Goal: Transaction & Acquisition: Purchase product/service

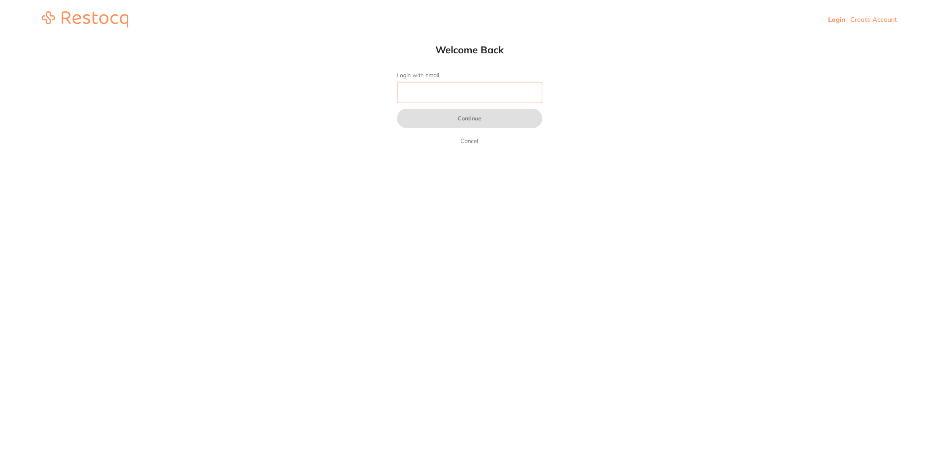
drag, startPoint x: 437, startPoint y: 88, endPoint x: 455, endPoint y: 101, distance: 21.9
click at [438, 89] on input "Login with email" at bounding box center [469, 92] width 145 height 21
type input "[EMAIL_ADDRESS][DOMAIN_NAME]"
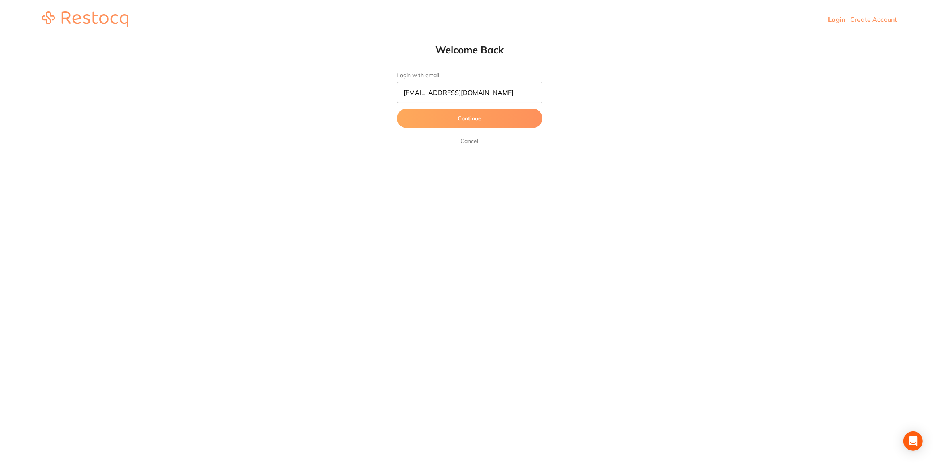
click at [456, 124] on button "Continue" at bounding box center [469, 118] width 145 height 19
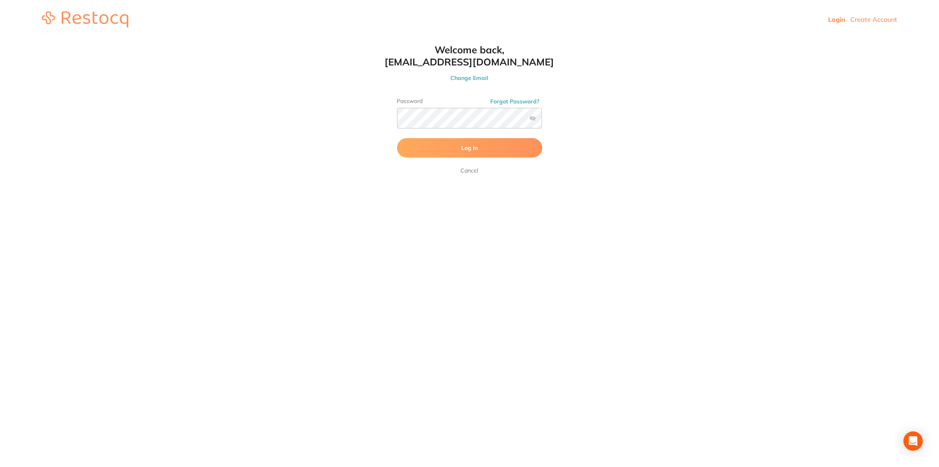
drag, startPoint x: 466, startPoint y: 130, endPoint x: 455, endPoint y: 149, distance: 21.7
click at [455, 149] on button "Log In" at bounding box center [469, 147] width 145 height 19
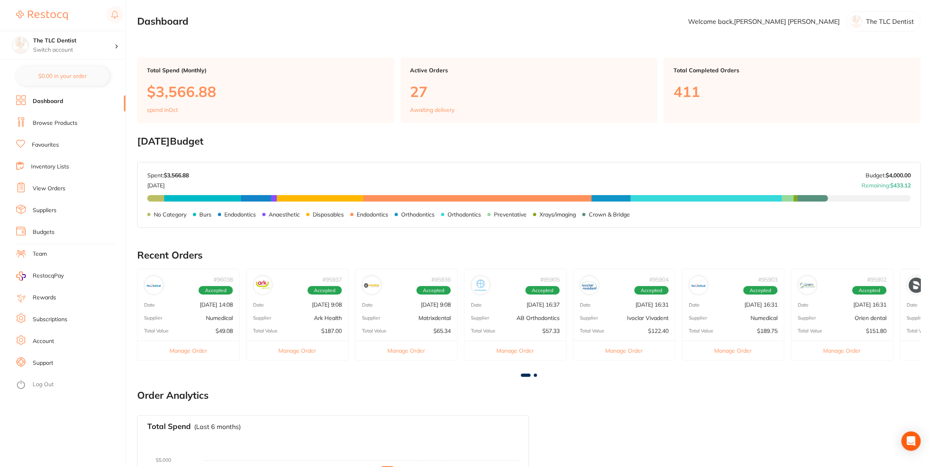
click at [45, 188] on link "View Orders" at bounding box center [49, 188] width 33 height 8
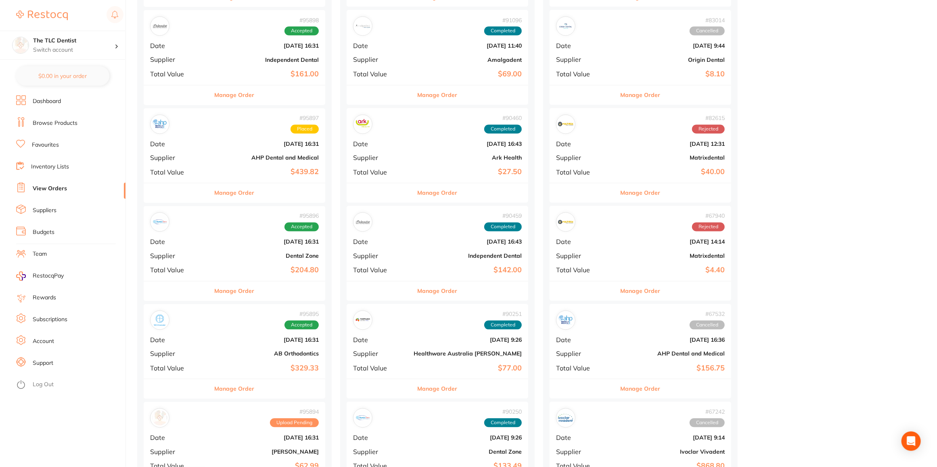
scroll to position [1101, 0]
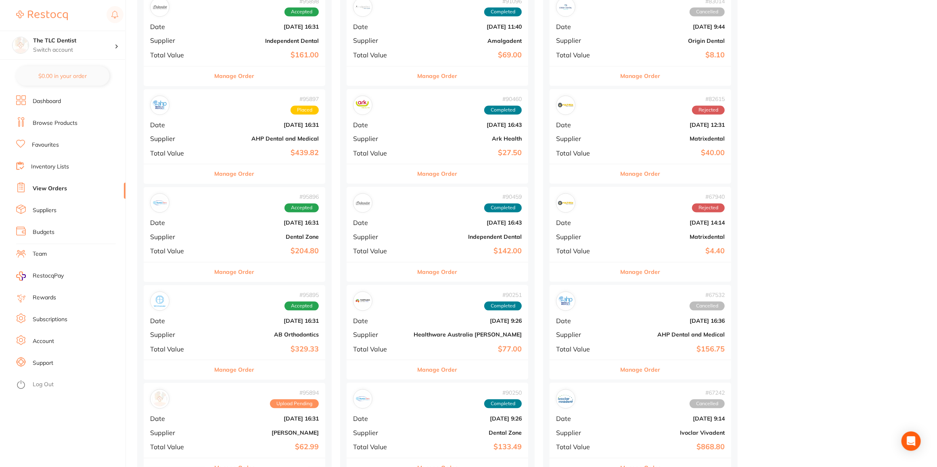
click at [195, 122] on div "# 95897 Placed Date [DATE] 16:31 Supplier AHP Dental and Medical Total Value $4…" at bounding box center [235, 126] width 182 height 75
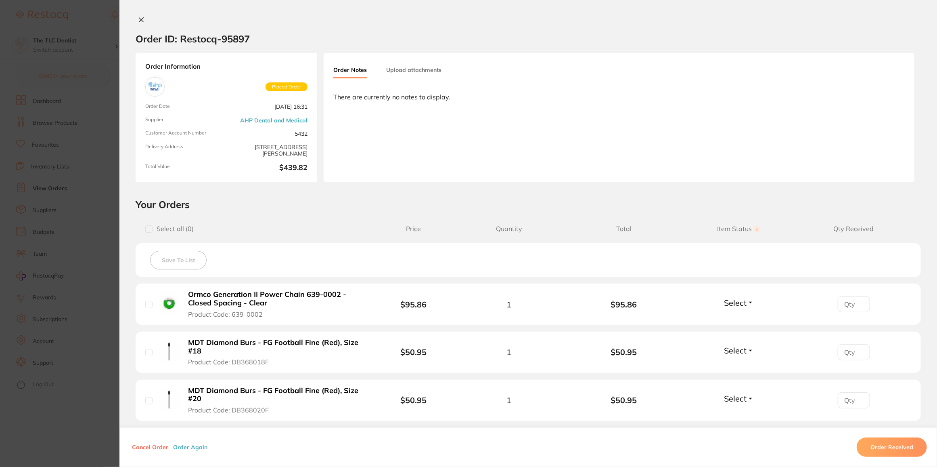
click at [105, 411] on section "Order ID: Restocq- 95897 Order Information Placed Order Order Date [DATE] 16:31…" at bounding box center [468, 233] width 937 height 467
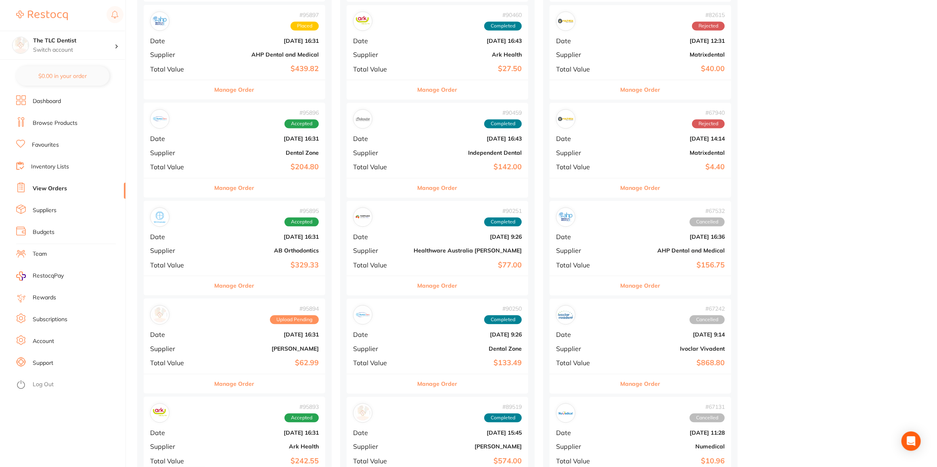
scroll to position [1211, 0]
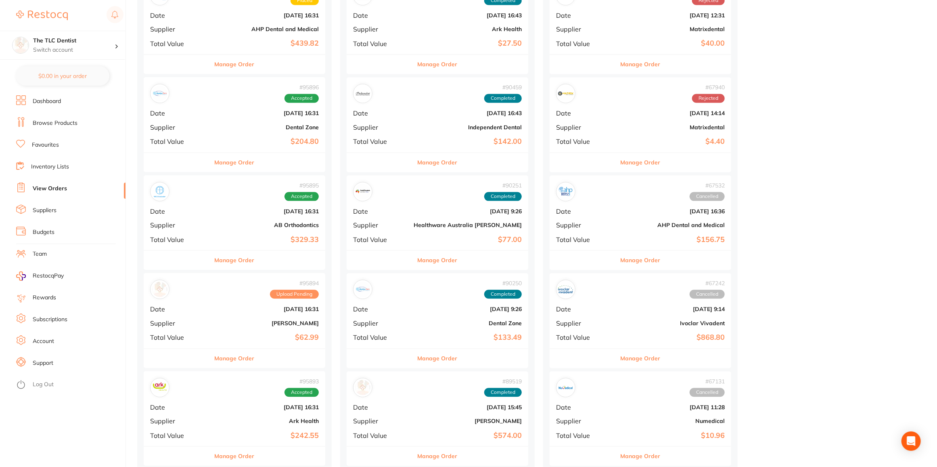
click at [211, 306] on b "[DATE] 16:31" at bounding box center [265, 309] width 108 height 6
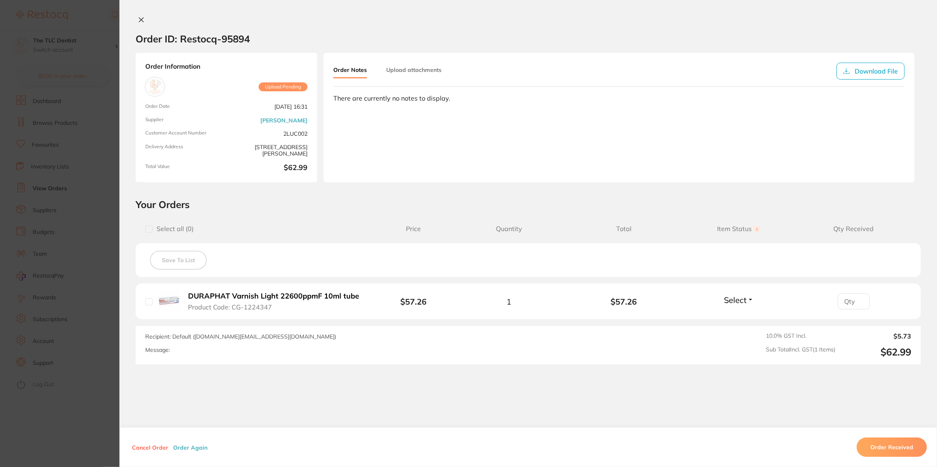
click at [104, 398] on section "Order ID: Restocq- 95894 Order Information Upload Pending Order Date [DATE] 16:…" at bounding box center [468, 233] width 937 height 467
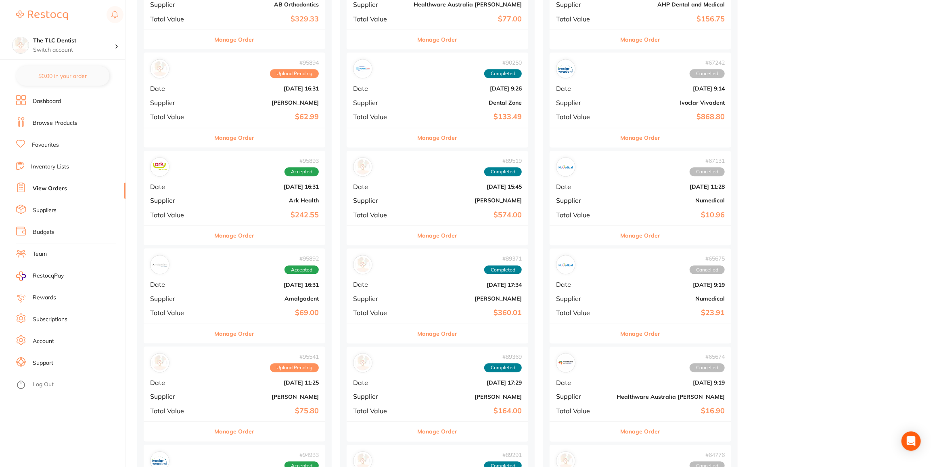
scroll to position [1541, 0]
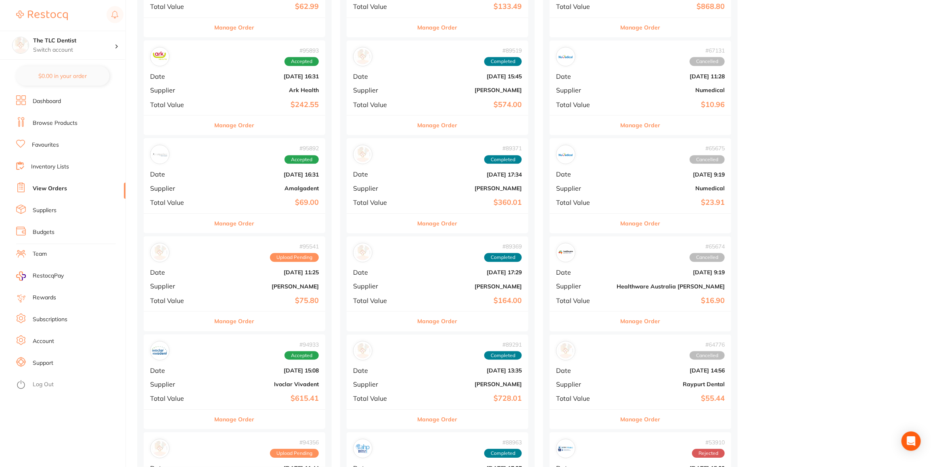
click at [211, 296] on b "$75.80" at bounding box center [265, 300] width 108 height 8
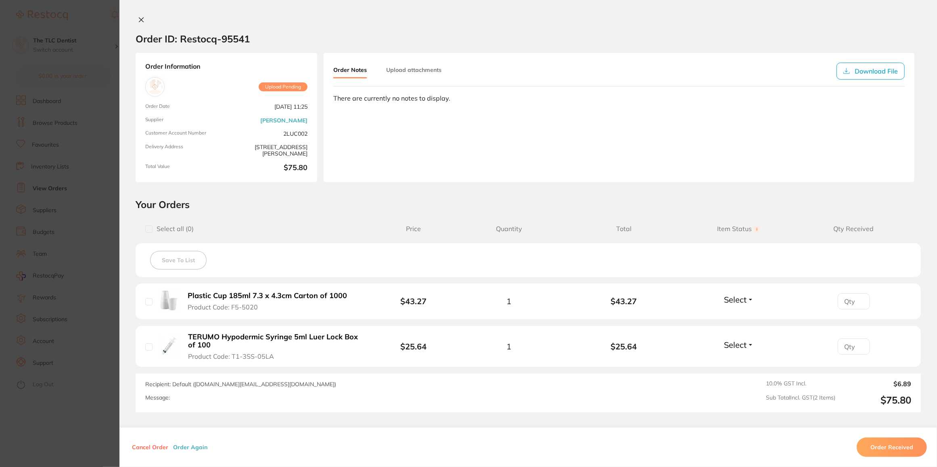
drag, startPoint x: 85, startPoint y: 413, endPoint x: 155, endPoint y: 314, distance: 120.5
click at [85, 412] on section "Order ID: Restocq- 95541 Order Information Upload Pending Order Date [DATE] 11:…" at bounding box center [468, 233] width 937 height 467
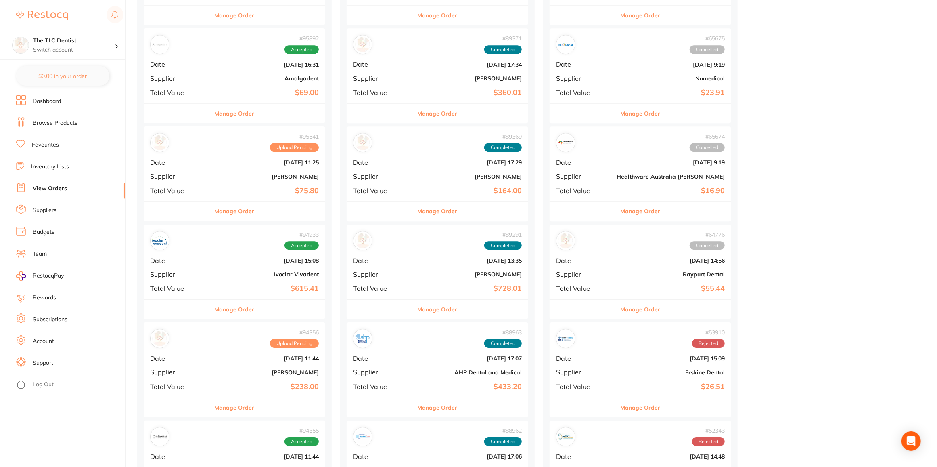
scroll to position [1651, 0]
click at [211, 284] on b "$615.41" at bounding box center [265, 288] width 108 height 8
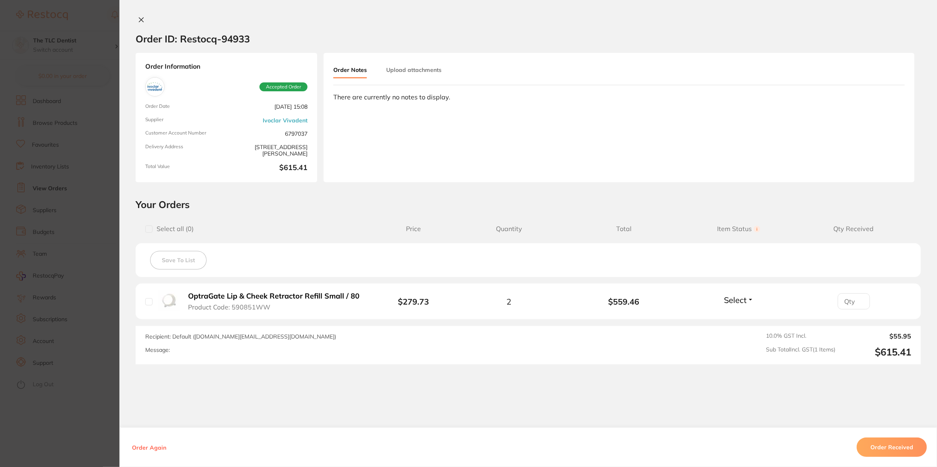
click at [103, 398] on section "Order ID: Restocq- 94933 Order Information Accepted Order Order Date [DATE] 15:…" at bounding box center [468, 233] width 937 height 467
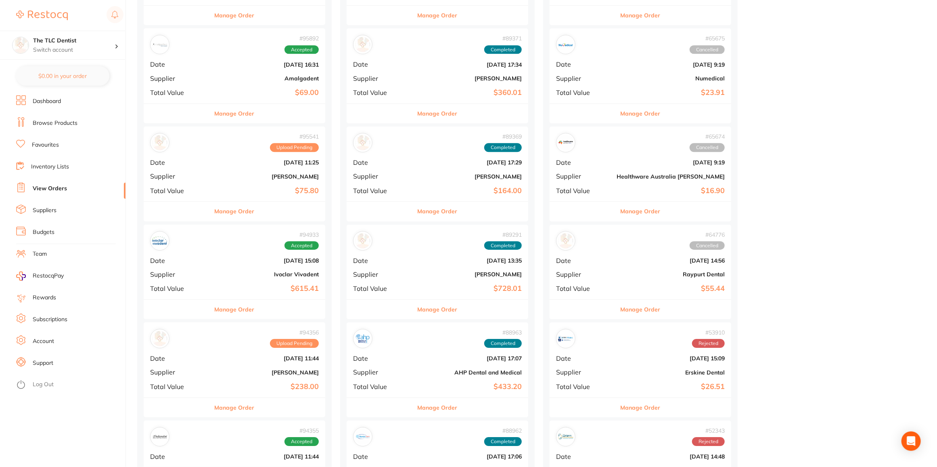
scroll to position [1761, 0]
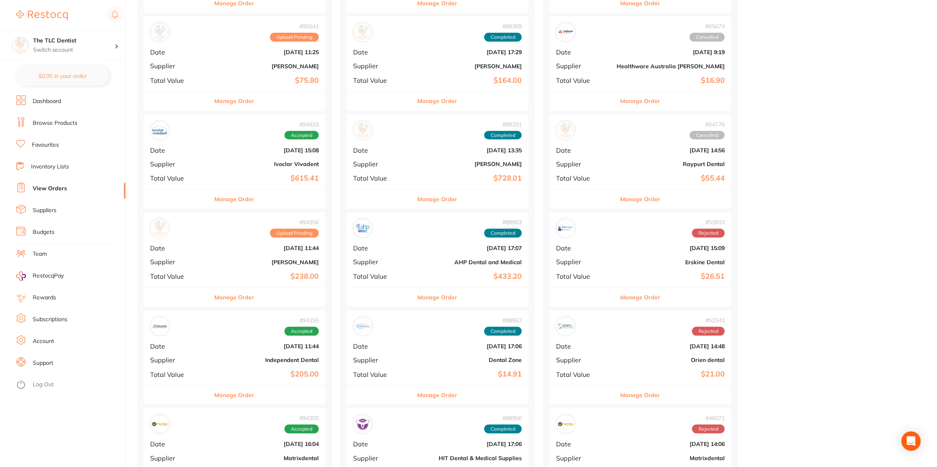
click at [211, 259] on b "[PERSON_NAME]" at bounding box center [265, 262] width 108 height 6
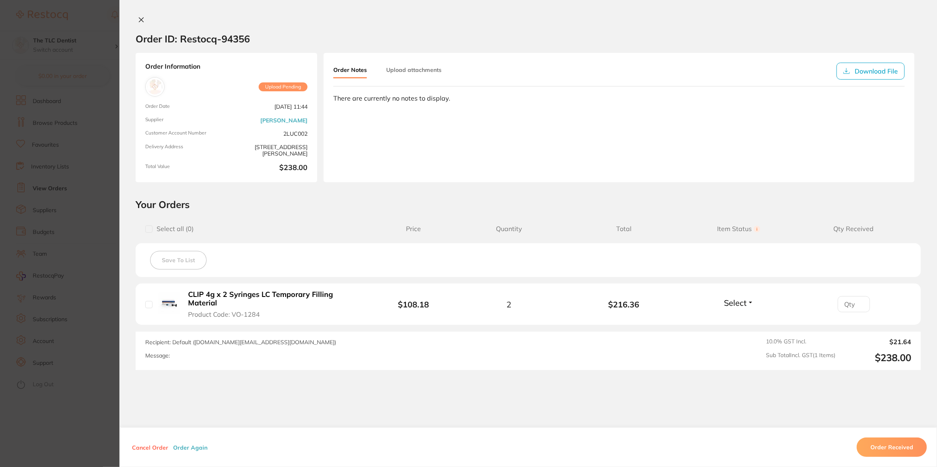
click at [103, 417] on section "Order ID: Restocq- 94356 Order Information Upload Pending Order Date [DATE] 11:…" at bounding box center [468, 233] width 937 height 467
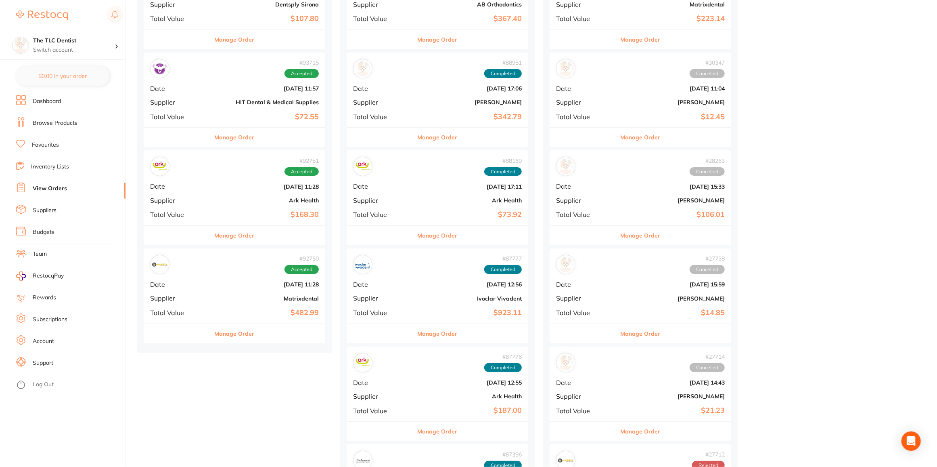
scroll to position [2422, 0]
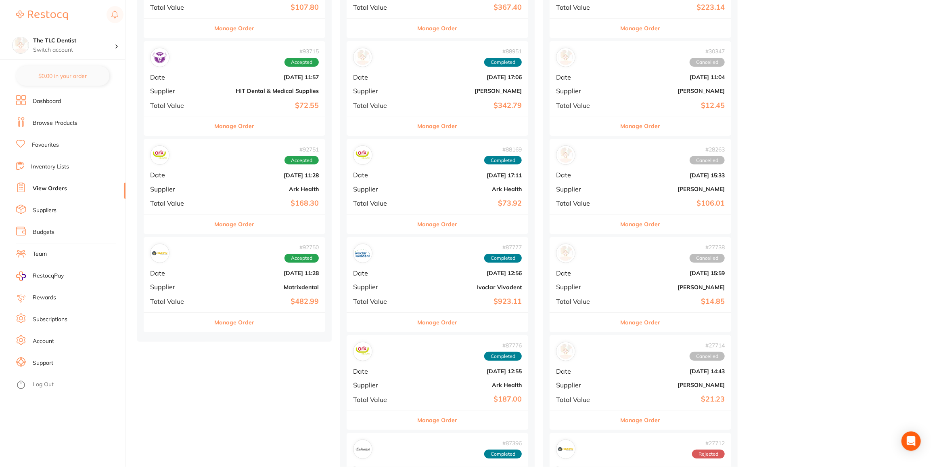
click at [192, 260] on div "# 92750 Accepted Date [DATE] 11:28 Supplier Matrixdental Total Value $482.99" at bounding box center [235, 274] width 182 height 75
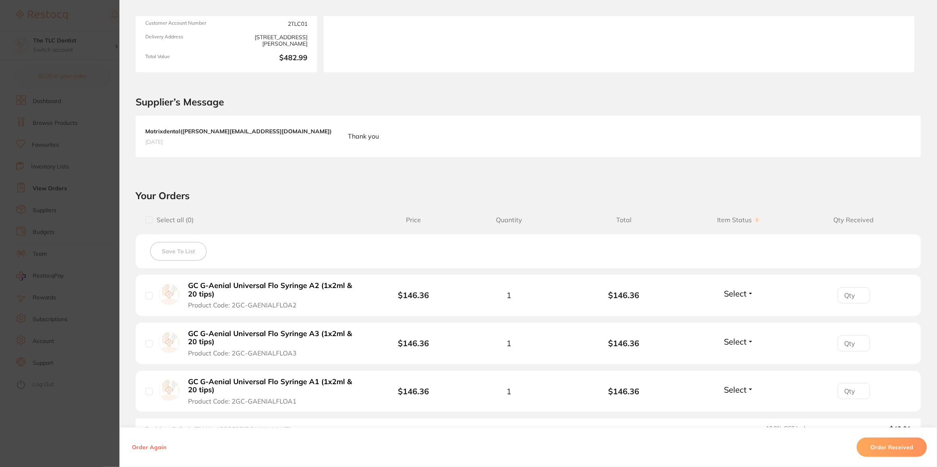
scroll to position [219, 0]
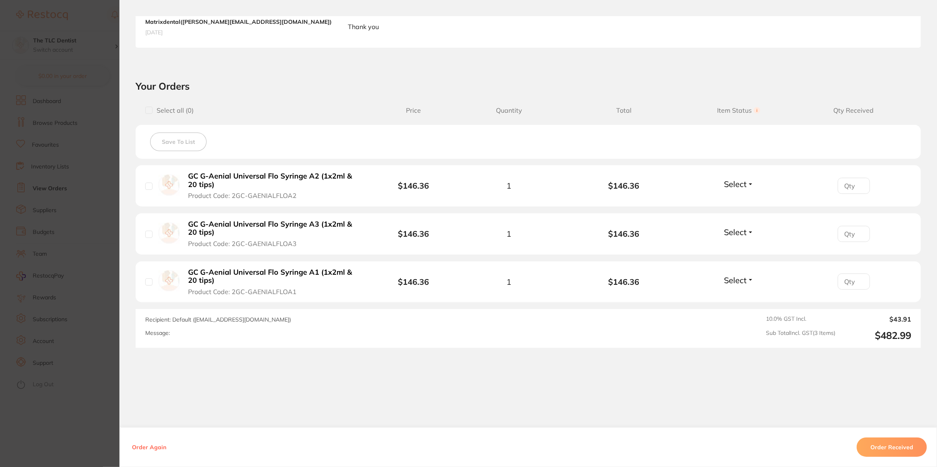
click at [86, 398] on section "Order ID: Restocq- 92750 Order Information Accepted Order Order Date [DATE] 11:…" at bounding box center [468, 233] width 937 height 467
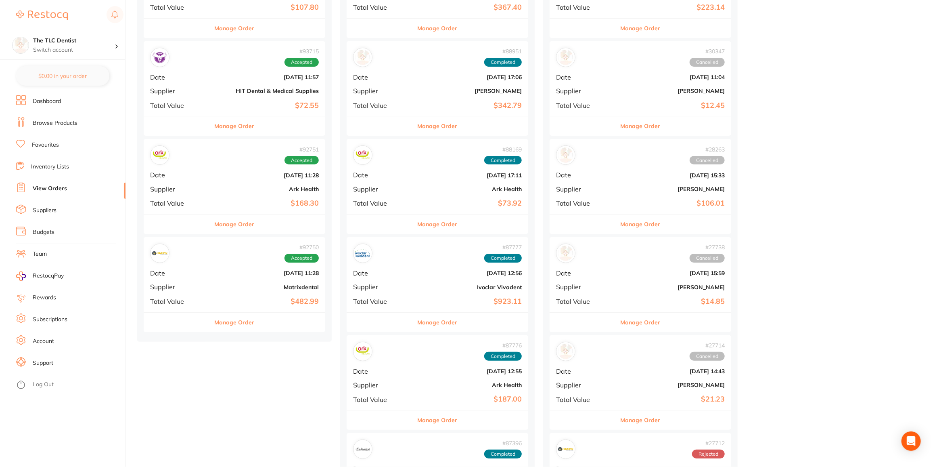
click at [184, 180] on div "# 92751 Accepted Date [DATE] 11:28 Supplier Ark Health Total Value $168.30" at bounding box center [235, 176] width 182 height 75
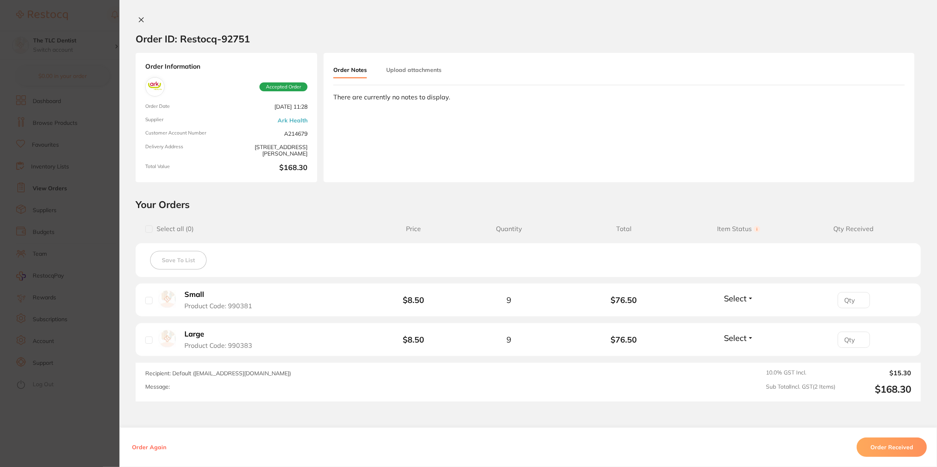
click at [82, 430] on section "Order ID: Restocq- 92751 Order Information Accepted Order Order Date [DATE] 11:…" at bounding box center [468, 233] width 937 height 467
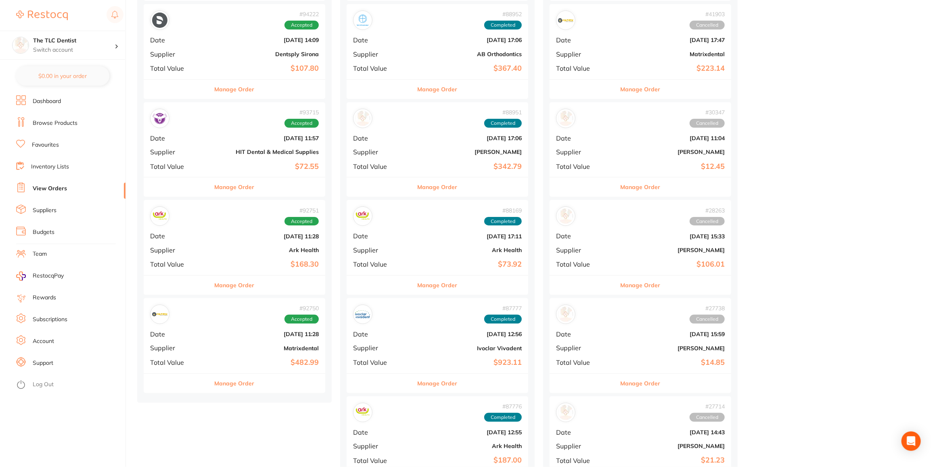
scroll to position [2349, 0]
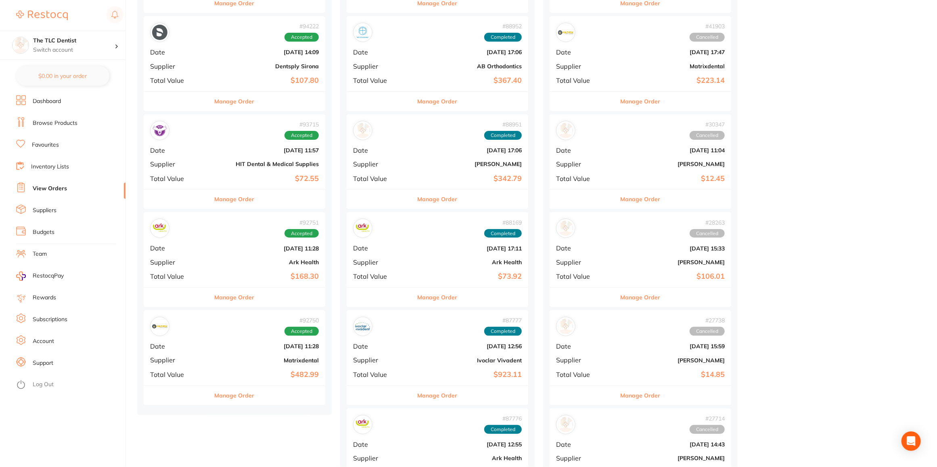
click at [195, 151] on div "# 93715 Accepted Date [DATE] 11:57 Supplier HIT Dental & Medical Supplies Total…" at bounding box center [235, 151] width 182 height 75
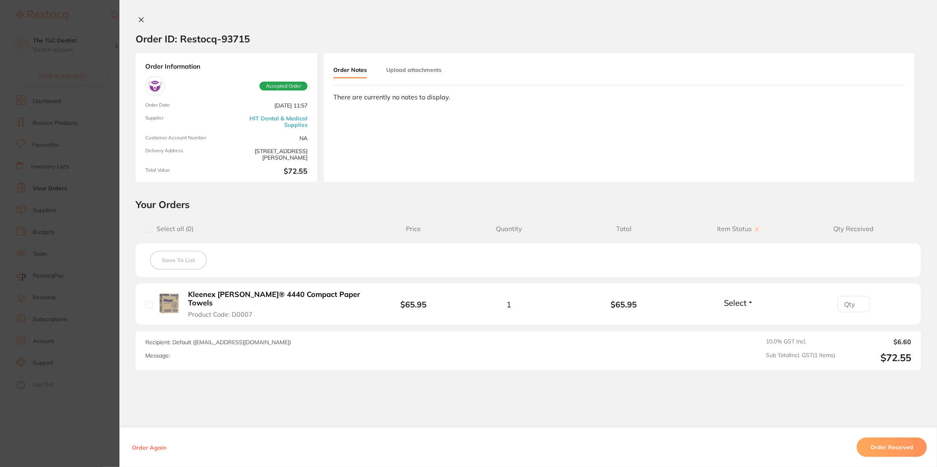
click at [88, 424] on section "Order ID: Restocq- 93715 Order Information Accepted Order Order Date [DATE] 11:…" at bounding box center [468, 233] width 937 height 467
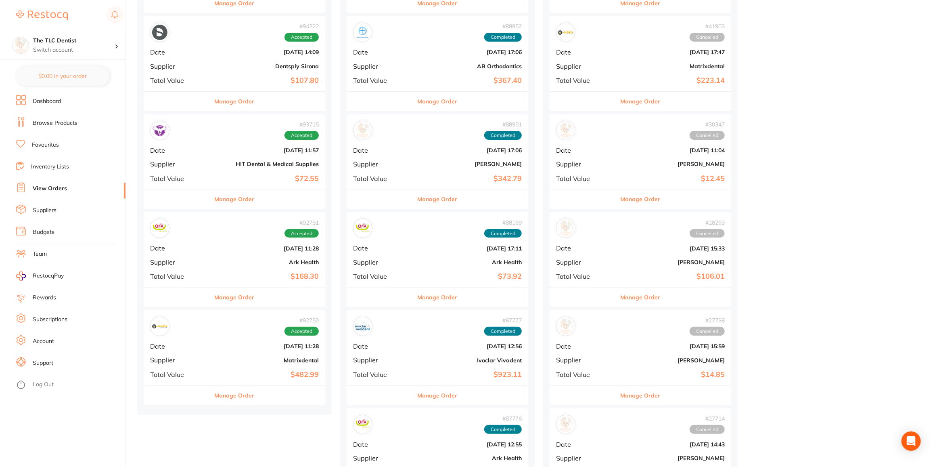
click at [211, 247] on b "[DATE] 11:28" at bounding box center [265, 248] width 108 height 6
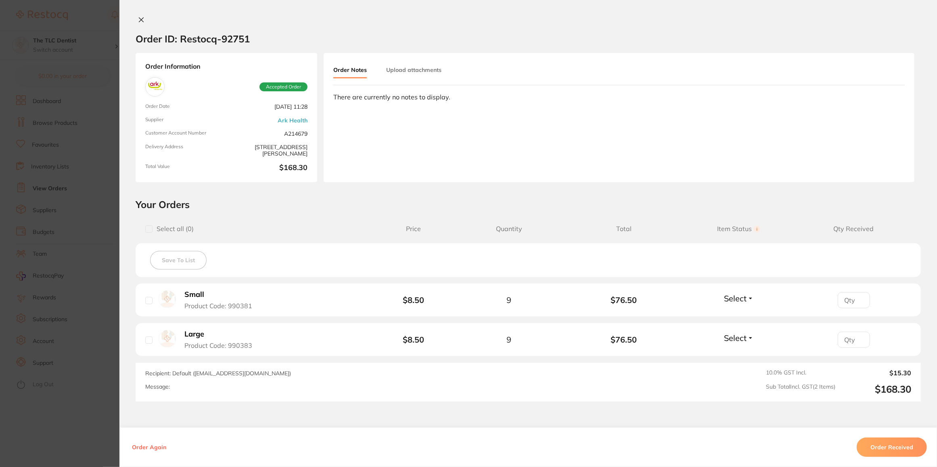
click at [82, 415] on section "Order ID: Restocq- 92751 Order Information Accepted Order Order Date [DATE] 11:…" at bounding box center [468, 233] width 937 height 467
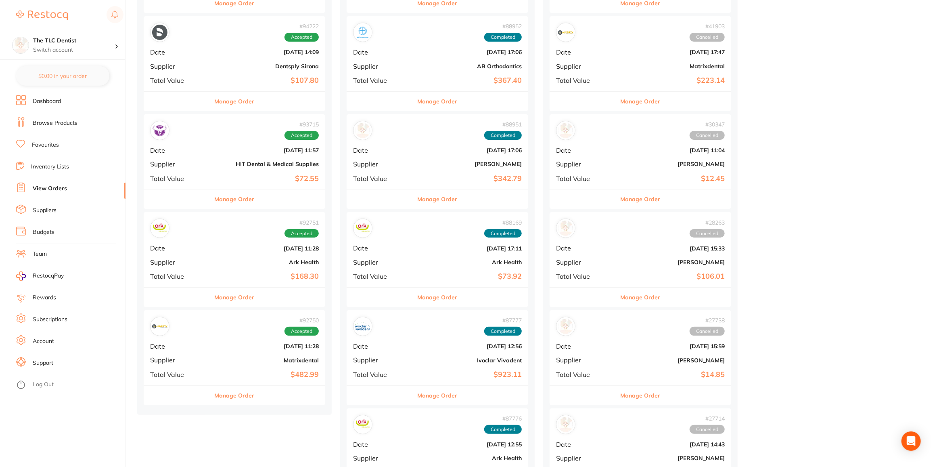
click at [201, 131] on div "# 93715 Accepted" at bounding box center [234, 130] width 169 height 19
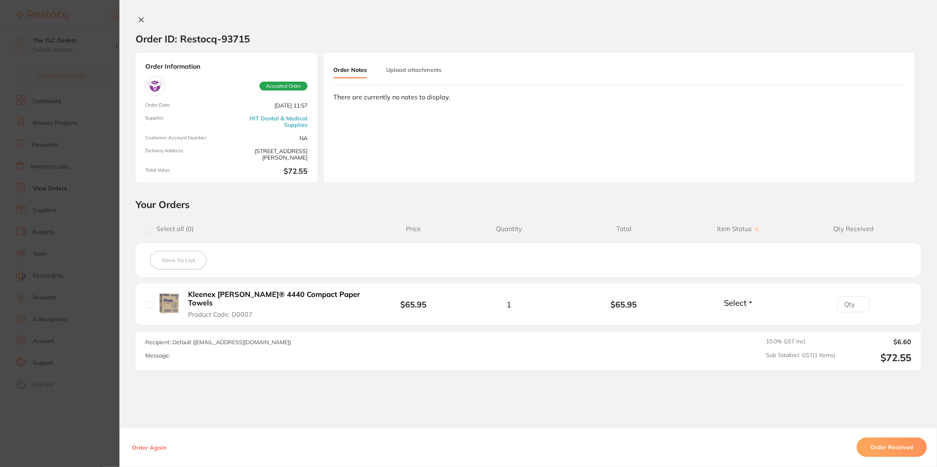
click at [54, 402] on section "Order ID: Restocq- 93715 Order Information Accepted Order Order Date [DATE] 11:…" at bounding box center [468, 233] width 937 height 467
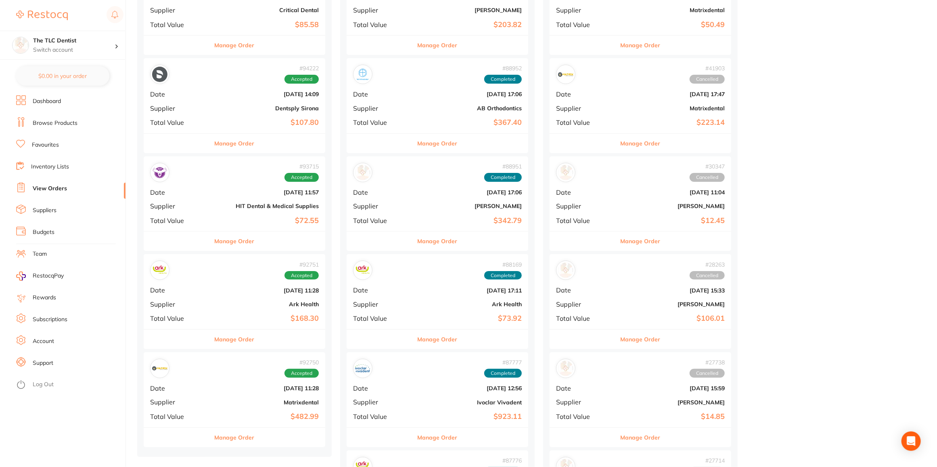
scroll to position [2239, 0]
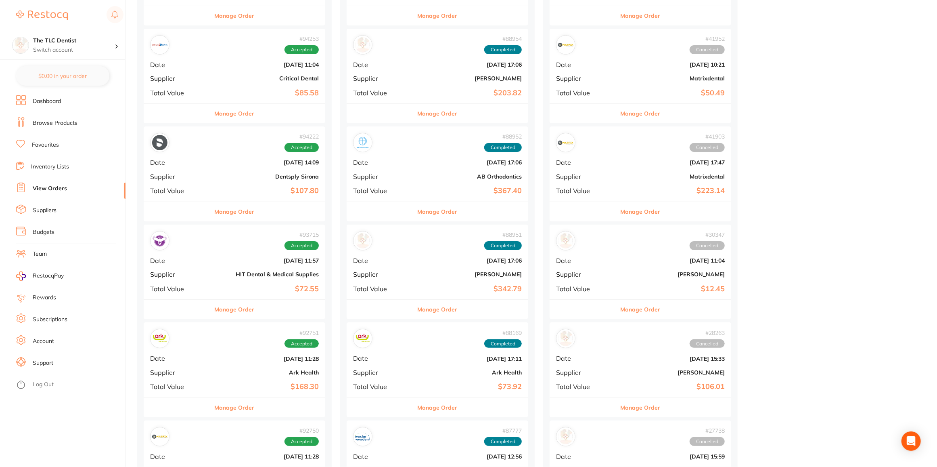
drag, startPoint x: 195, startPoint y: 164, endPoint x: 99, endPoint y: 405, distance: 260.0
click at [195, 164] on div "# 94222 Accepted Date [DATE] 14:09 Supplier Dentsply Sirona Total Value $107.80" at bounding box center [235, 163] width 182 height 75
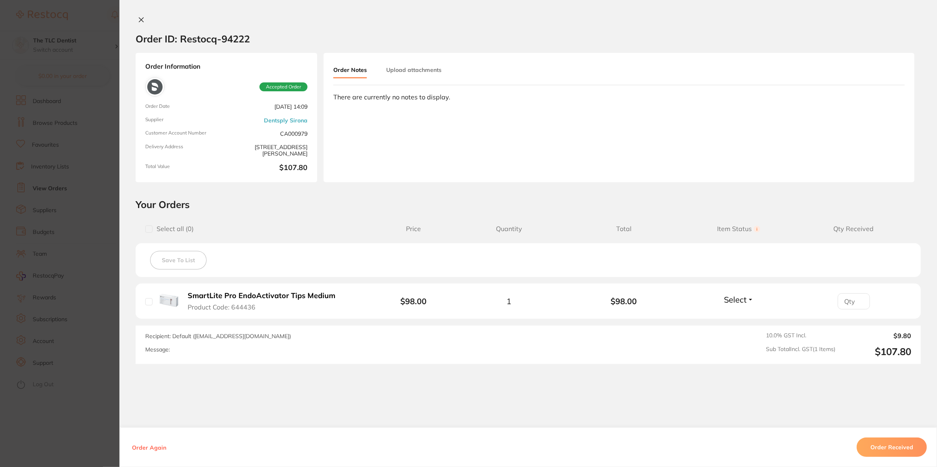
drag, startPoint x: 47, startPoint y: 413, endPoint x: 164, endPoint y: 173, distance: 266.3
click at [48, 412] on section "Order ID: Restocq- 94222 Order Information Accepted Order Order Date [DATE] 14:…" at bounding box center [468, 233] width 937 height 467
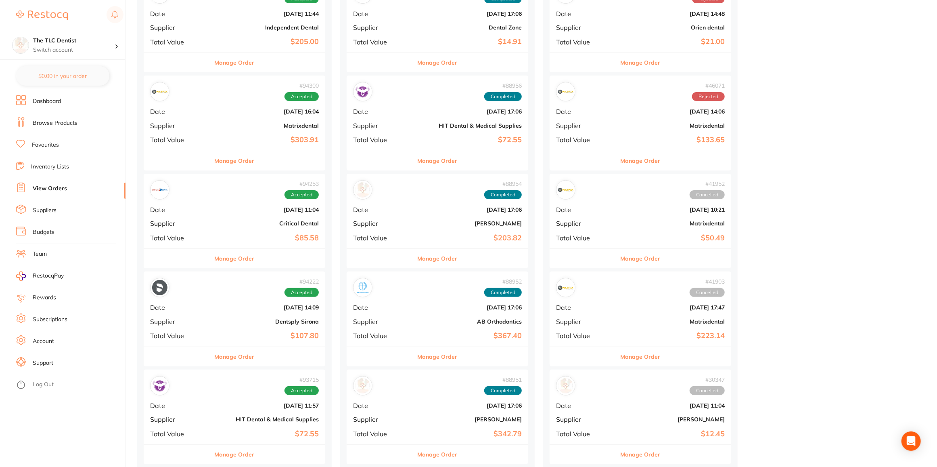
scroll to position [2092, 0]
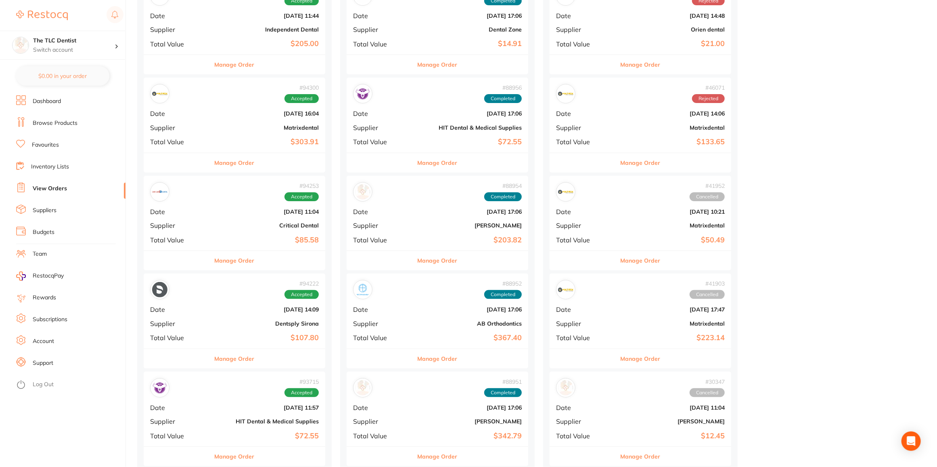
drag, startPoint x: 188, startPoint y: 217, endPoint x: 84, endPoint y: 380, distance: 193.9
click at [188, 217] on div "# 94253 Accepted Date [DATE] 11:04 Supplier Critical Dental Total Value $85.58" at bounding box center [235, 213] width 182 height 75
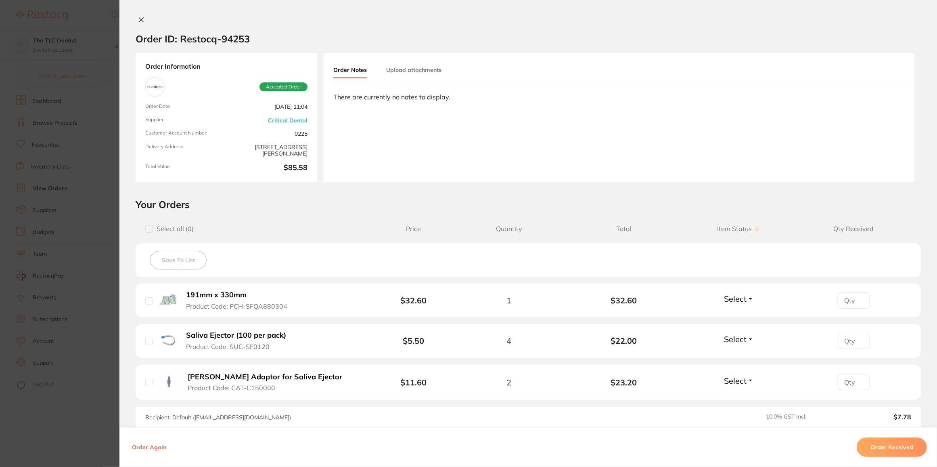
drag, startPoint x: 63, startPoint y: 405, endPoint x: 177, endPoint y: 174, distance: 257.3
click at [63, 405] on section "Order ID: Restocq- 94253 Order Information Accepted Order Order Date [DATE] 11:…" at bounding box center [468, 233] width 937 height 467
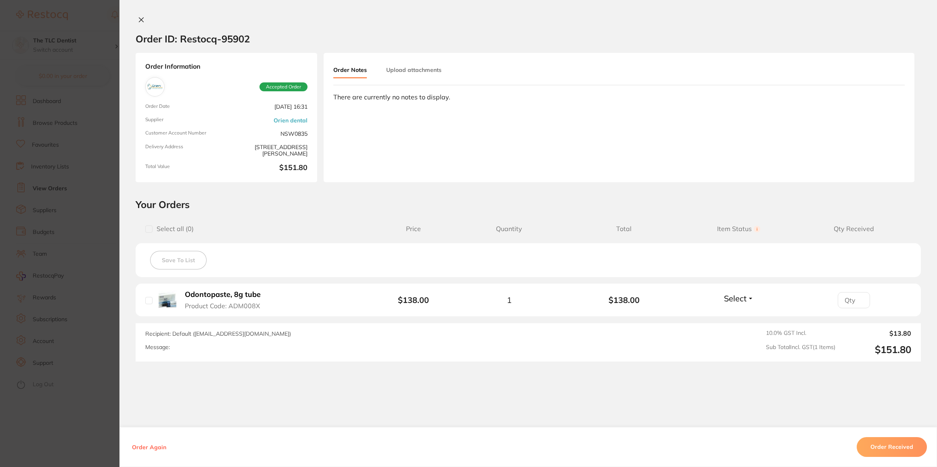
scroll to position [550, 0]
click at [83, 413] on section "Order ID: Restocq- 95902 Order Information Accepted Order Order Date Oct 4 2025…" at bounding box center [468, 233] width 937 height 467
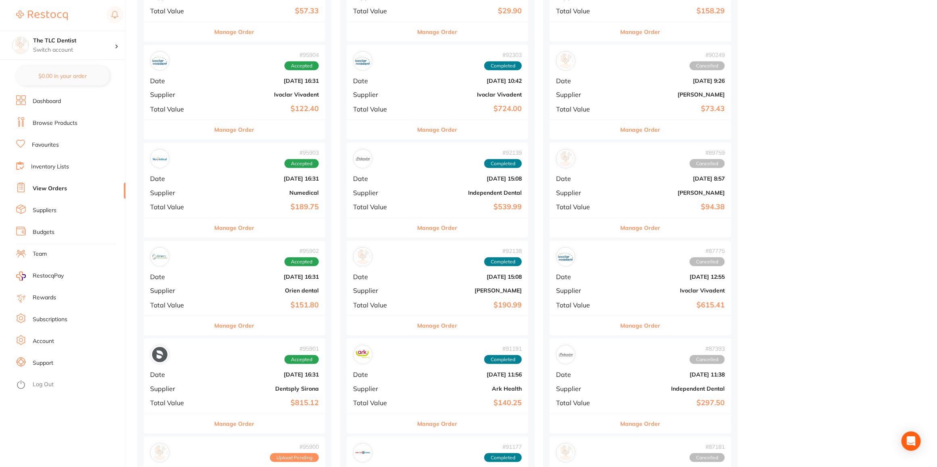
scroll to position [440, 0]
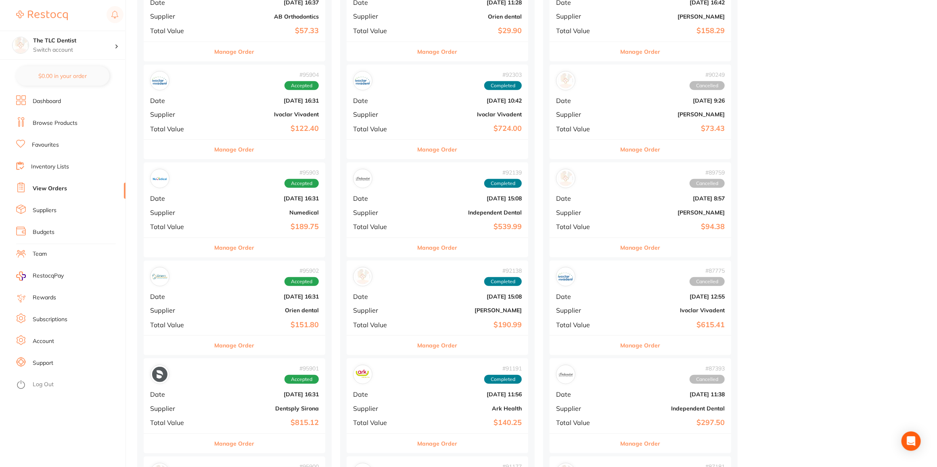
click at [214, 113] on b "Ivoclar Vivadent" at bounding box center [265, 114] width 108 height 6
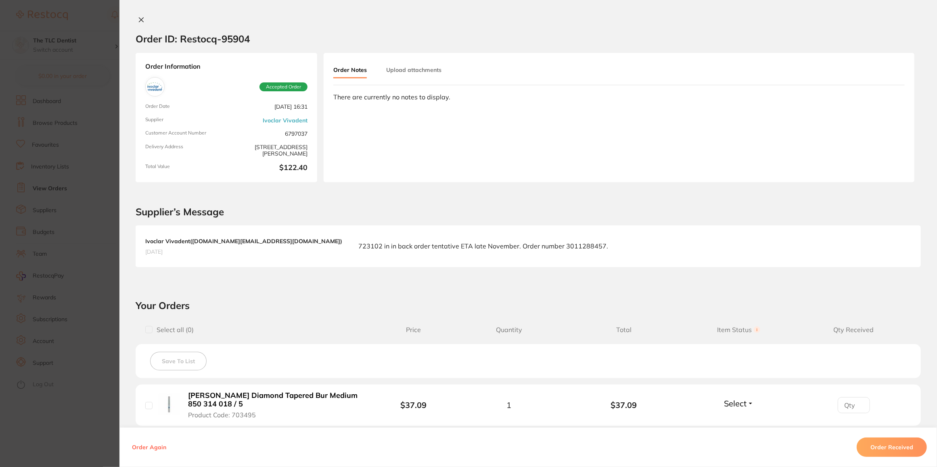
click at [77, 413] on section "Order ID: Restocq- 95904 Order Information Accepted Order Order Date Oct 4 2025…" at bounding box center [468, 233] width 937 height 467
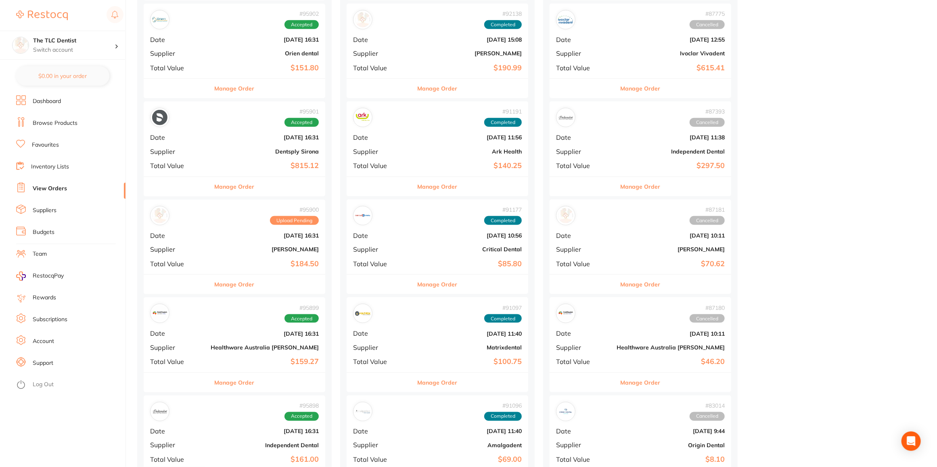
scroll to position [697, 0]
click at [205, 255] on div "# 95900 Upload Pending Date Oct 4 2025, 16:31 Supplier Adam Dental Total Value …" at bounding box center [235, 236] width 182 height 75
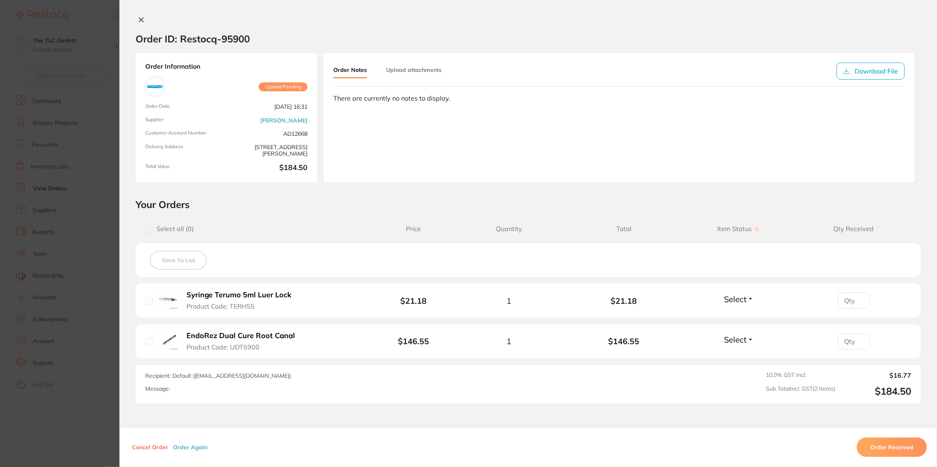
drag, startPoint x: 85, startPoint y: 414, endPoint x: 116, endPoint y: 373, distance: 51.6
click at [84, 414] on section "Order ID: Restocq- 95900 Order Information Upload Pending Order Date Oct 4 2025…" at bounding box center [468, 233] width 937 height 467
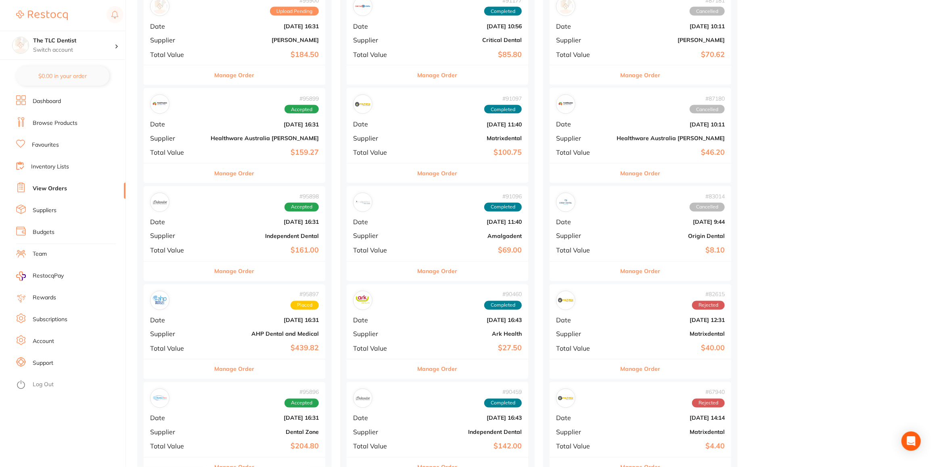
scroll to position [954, 0]
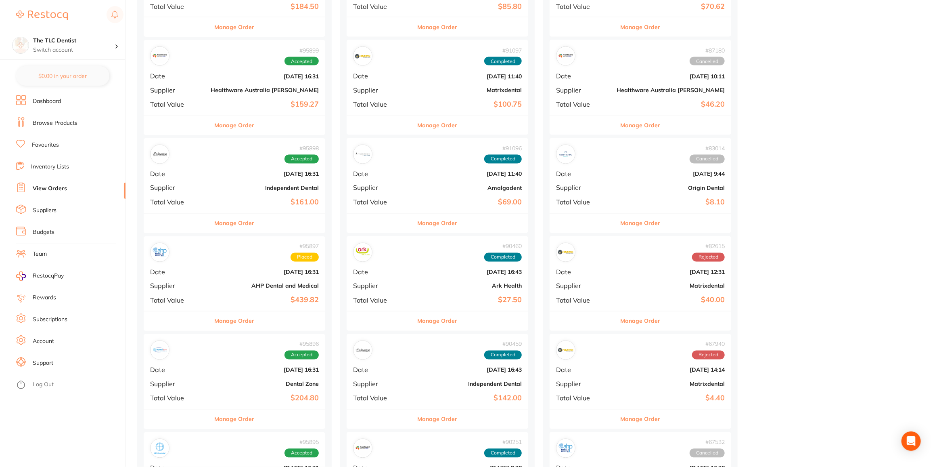
click at [214, 288] on div "# 95897 Placed Date [DATE] 16:31 Supplier AHP Dental and Medical Total Value $4…" at bounding box center [235, 273] width 182 height 75
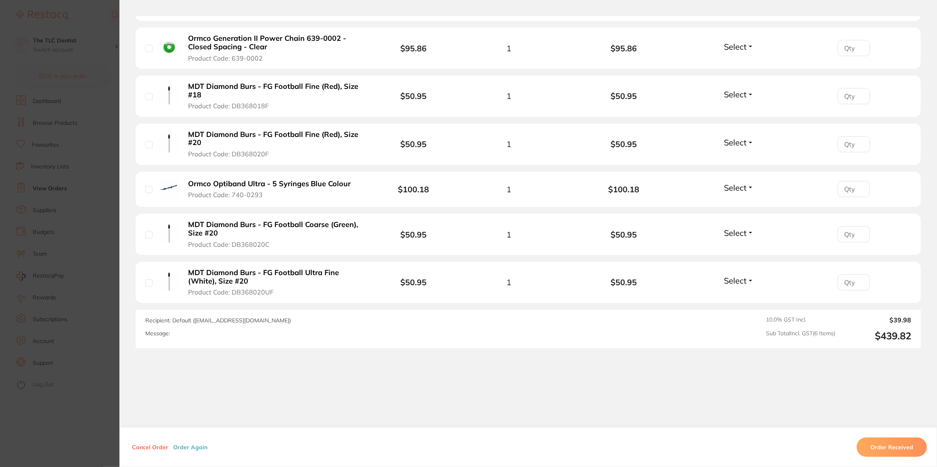
scroll to position [1064, 0]
click at [81, 421] on section "Order ID: Restocq- 95897 Order Information Placed Order Order Date [DATE] 16:31…" at bounding box center [468, 233] width 937 height 467
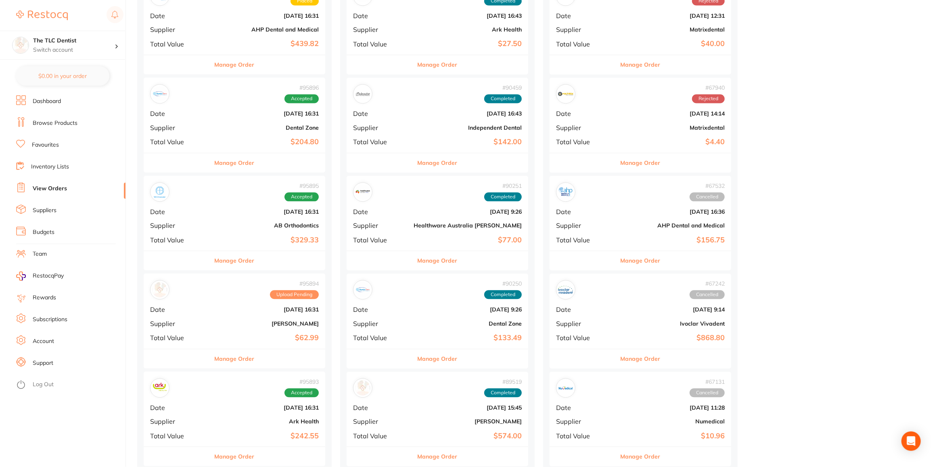
scroll to position [1211, 0]
click at [194, 315] on div "# 95894 Upload Pending Date Oct 4 2025, 16:31 Supplier Henry Schein Halas Total…" at bounding box center [235, 310] width 182 height 75
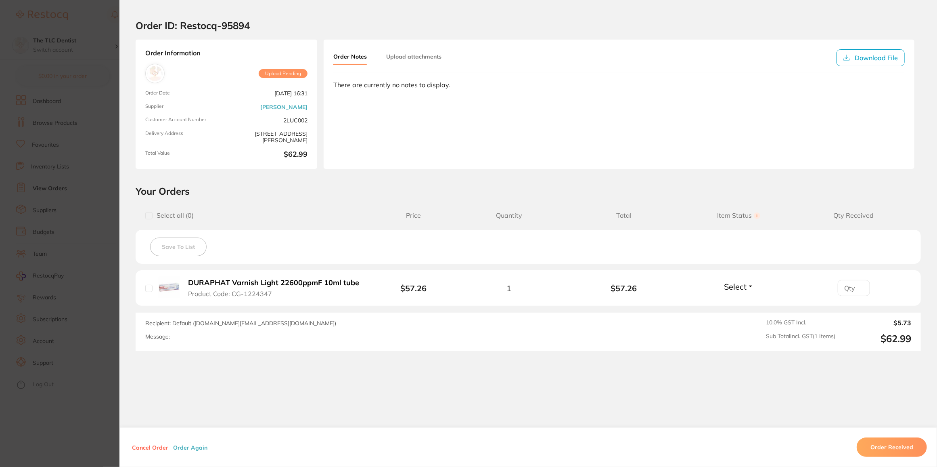
scroll to position [17, 0]
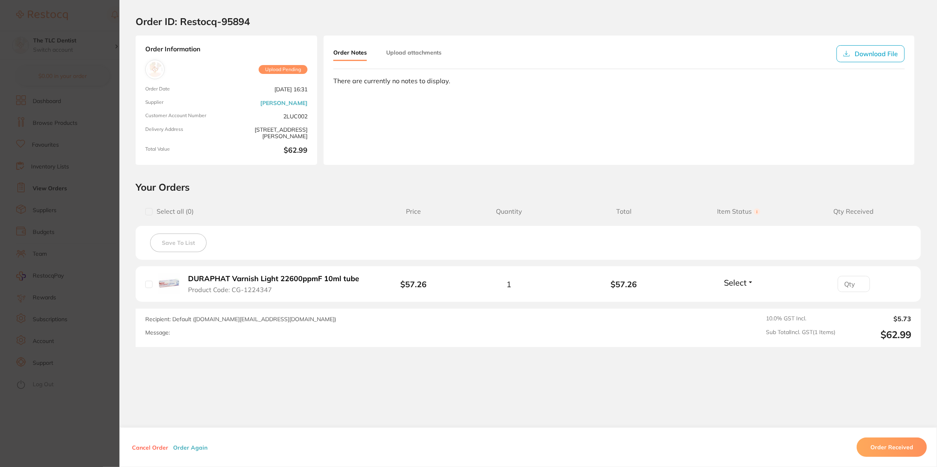
click at [69, 400] on section "Order ID: Restocq- 95894 Order Information Upload Pending Order Date [DATE] 16:…" at bounding box center [468, 233] width 937 height 467
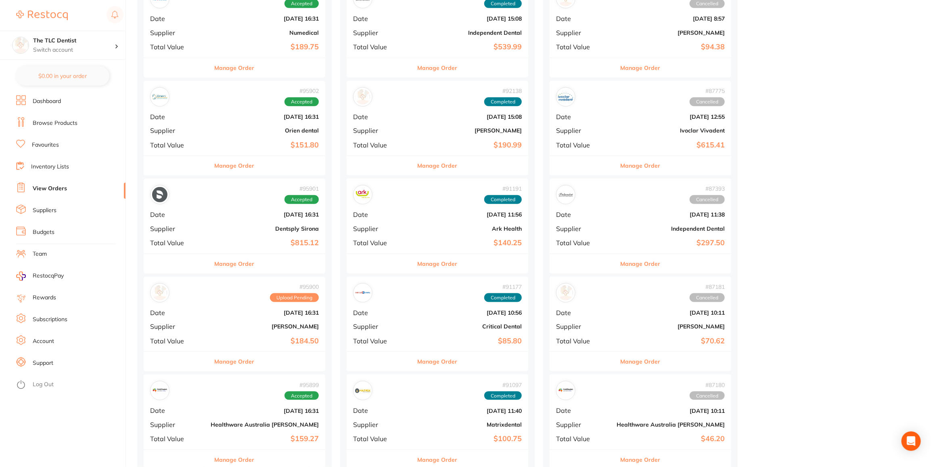
scroll to position [660, 0]
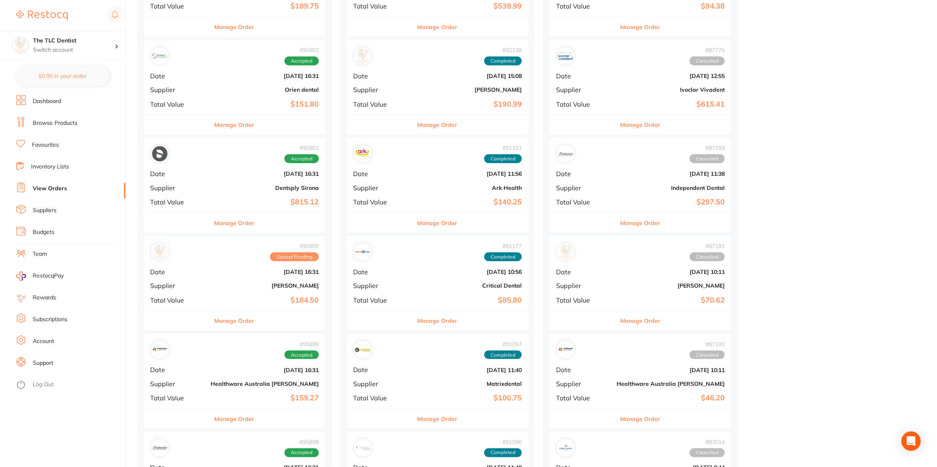
click at [250, 260] on div "# 95900 Upload Pending" at bounding box center [234, 251] width 169 height 19
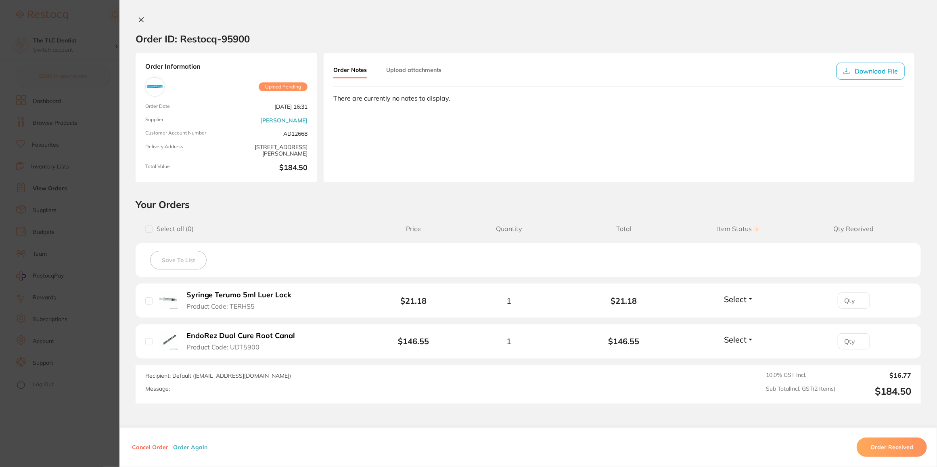
scroll to position [697, 0]
click at [87, 426] on section "Order ID: Restocq- 95900 Order Information Upload Pending Order Date Oct 4 2025…" at bounding box center [468, 233] width 937 height 467
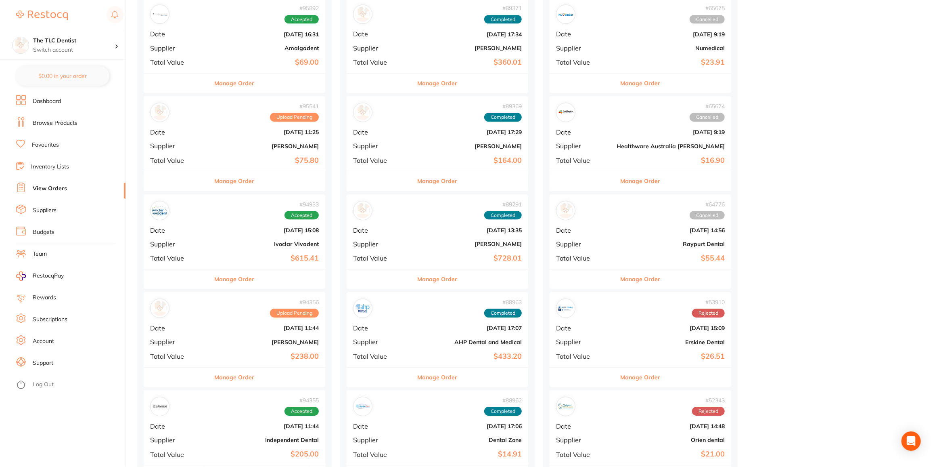
scroll to position [1761, 0]
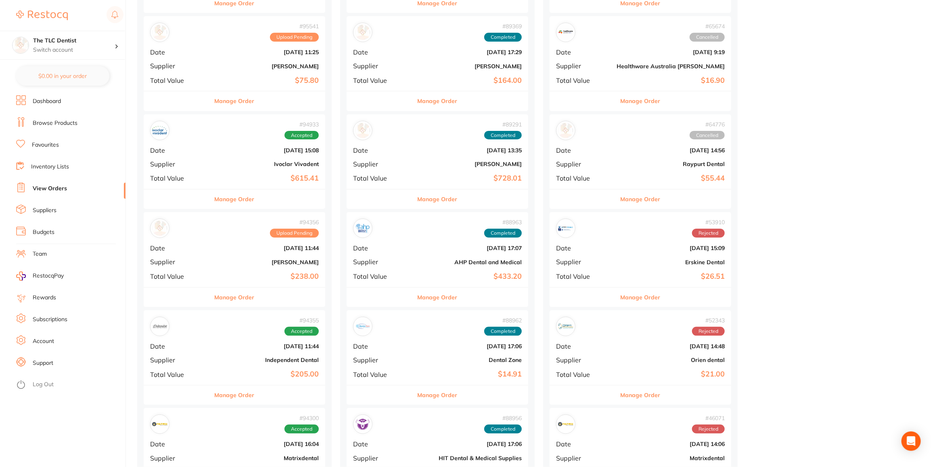
click at [211, 332] on div "# 94355 Accepted Date Sept 23 2025, 11:44 Supplier Independent Dental Total Val…" at bounding box center [235, 347] width 182 height 75
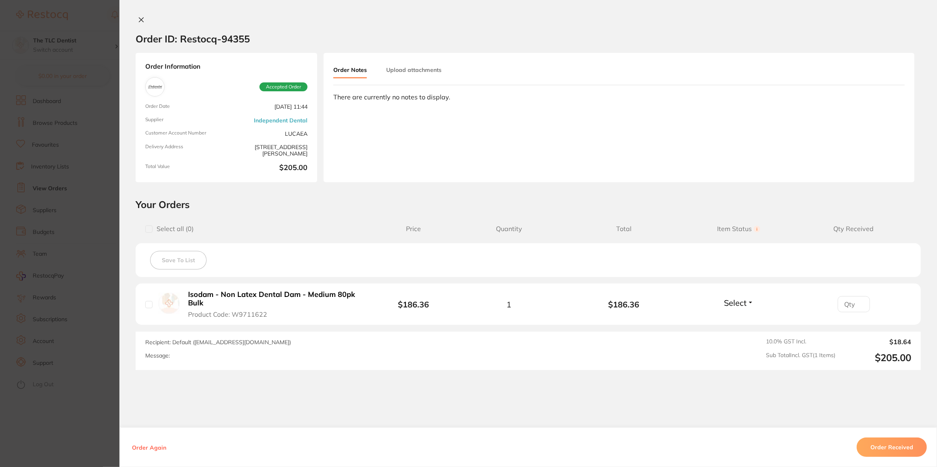
click at [96, 420] on section "Order ID: Restocq- 94355 Order Information Accepted Order Order Date Sept 23 20…" at bounding box center [468, 233] width 937 height 467
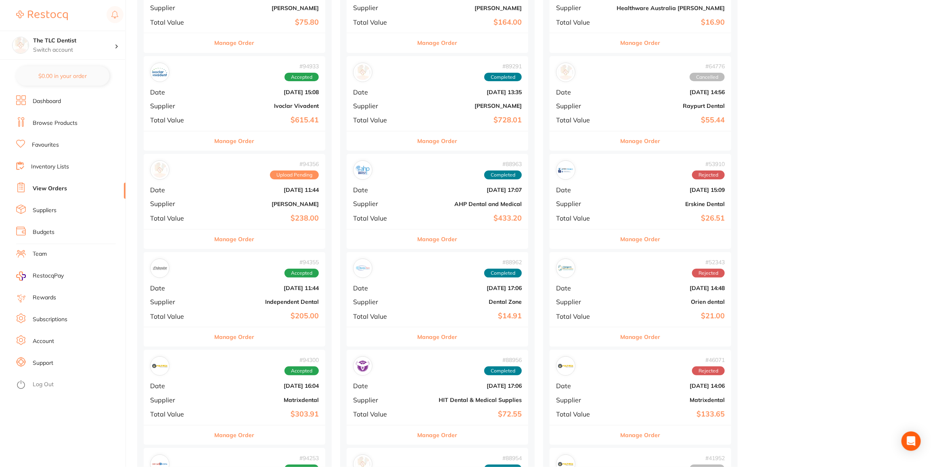
scroll to position [1872, 0]
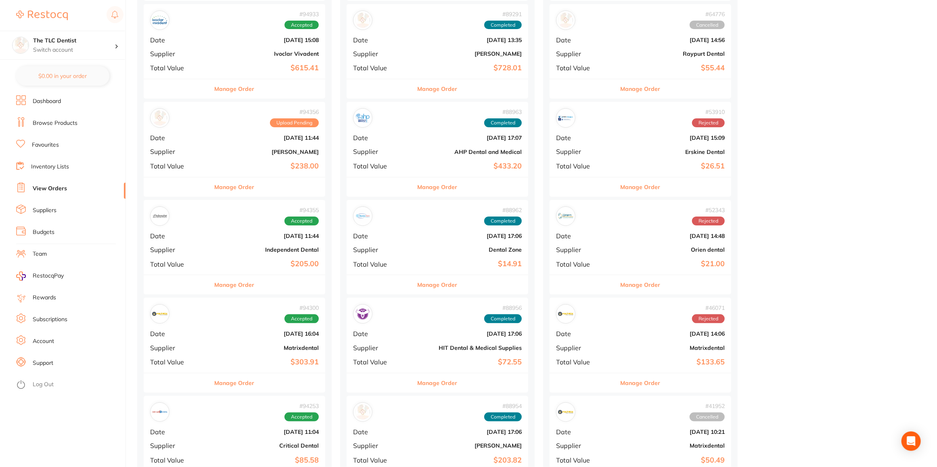
click at [191, 362] on div "# 94300 Accepted Date Sept 22 2025, 16:04 Supplier Matrixdental Total Value $30…" at bounding box center [235, 335] width 182 height 75
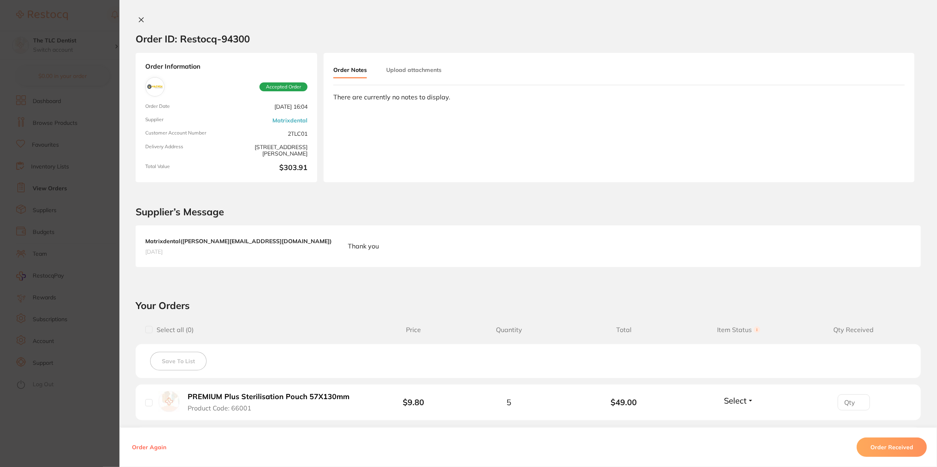
drag, startPoint x: 101, startPoint y: 409, endPoint x: 185, endPoint y: 365, distance: 95.9
click at [101, 409] on section "Order ID: Restocq- 94300 Order Information Accepted Order Order Date Sept 22 20…" at bounding box center [468, 233] width 937 height 467
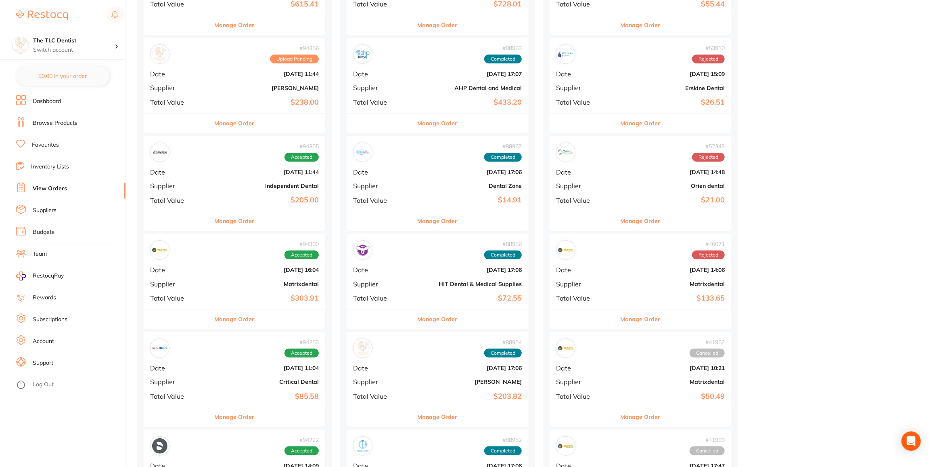
scroll to position [2018, 0]
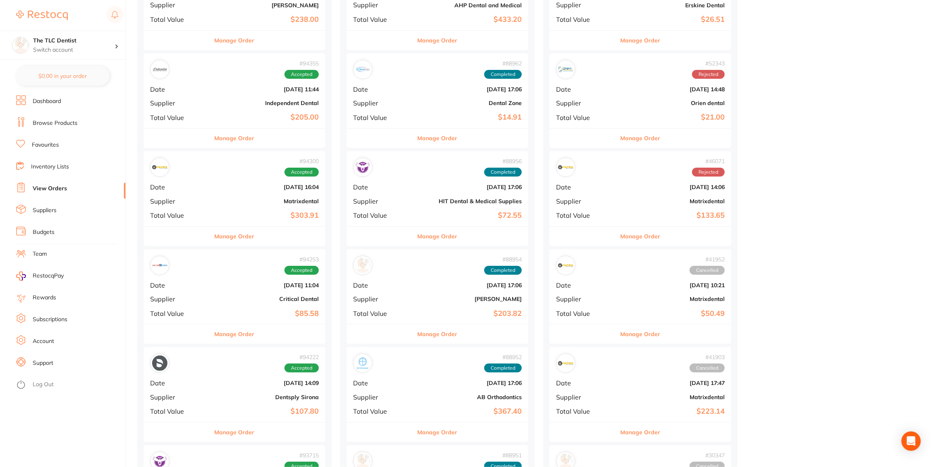
click at [211, 296] on b "Critical Dental" at bounding box center [265, 299] width 108 height 6
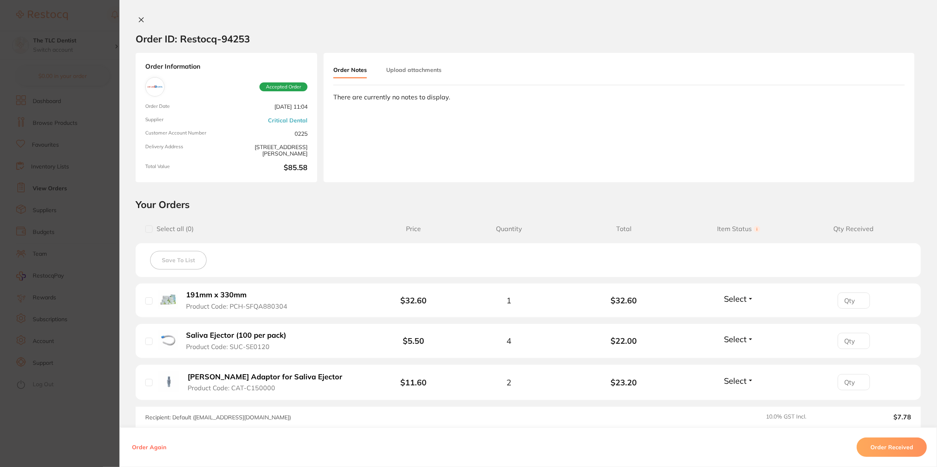
drag, startPoint x: 79, startPoint y: 418, endPoint x: 132, endPoint y: 128, distance: 295.0
click at [78, 416] on section "Order ID: Restocq- 94253 Order Information Accepted Order Order Date [DATE] 11:…" at bounding box center [468, 233] width 937 height 467
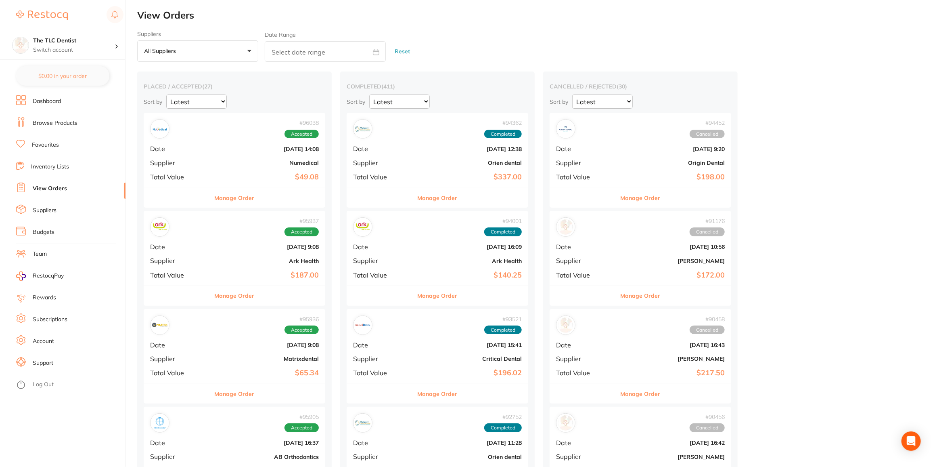
click at [52, 117] on li "Browse Products" at bounding box center [70, 123] width 109 height 12
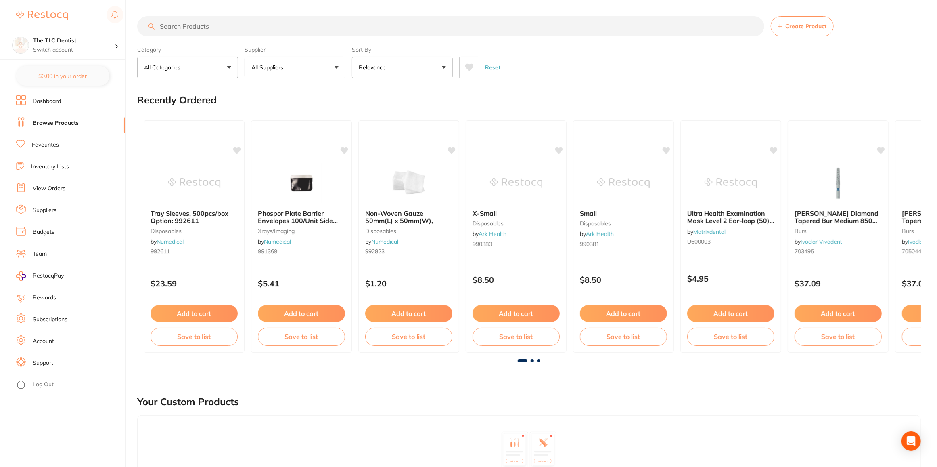
drag, startPoint x: 199, startPoint y: 29, endPoint x: 209, endPoint y: 15, distance: 17.1
click at [200, 29] on input "search" at bounding box center [450, 26] width 627 height 20
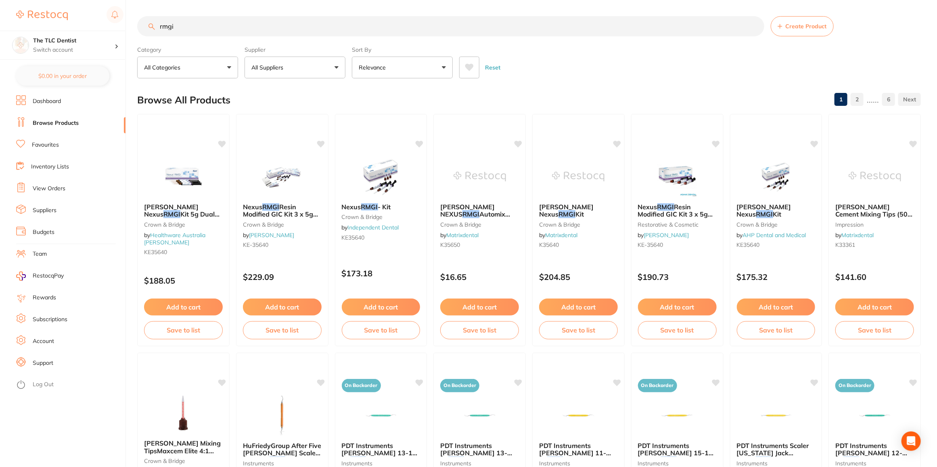
drag, startPoint x: 185, startPoint y: 28, endPoint x: 129, endPoint y: 18, distance: 57.3
click at [128, 23] on div "$0.00 The TLC Dentist Switch account The TLC Dentist $0.00 in your order Dashbo…" at bounding box center [468, 233] width 937 height 467
type input "unicem II"
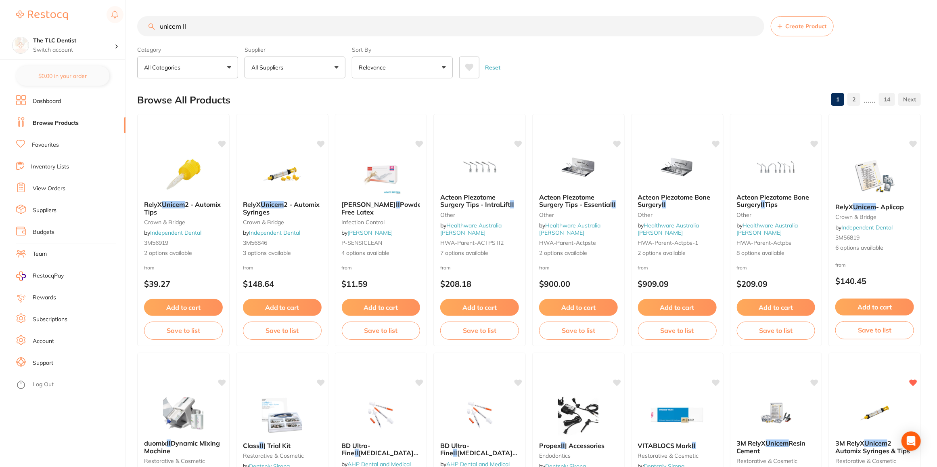
click at [285, 63] on p "All Suppliers" at bounding box center [269, 67] width 35 height 8
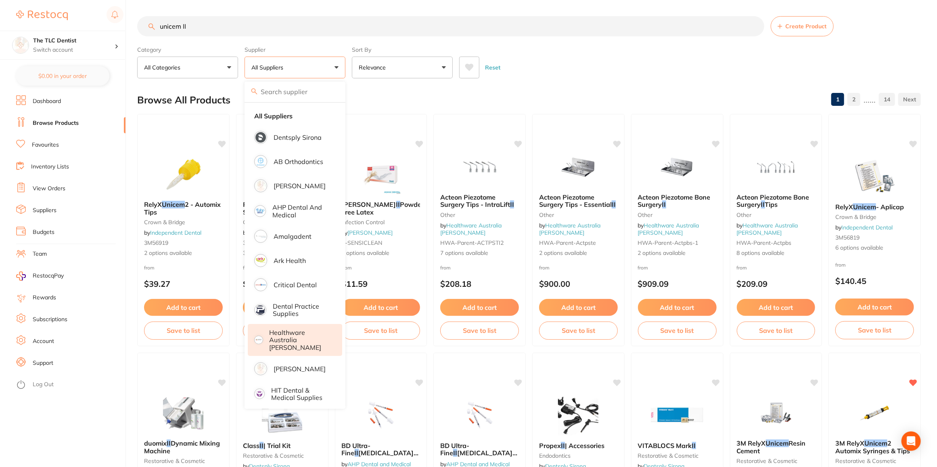
scroll to position [73, 0]
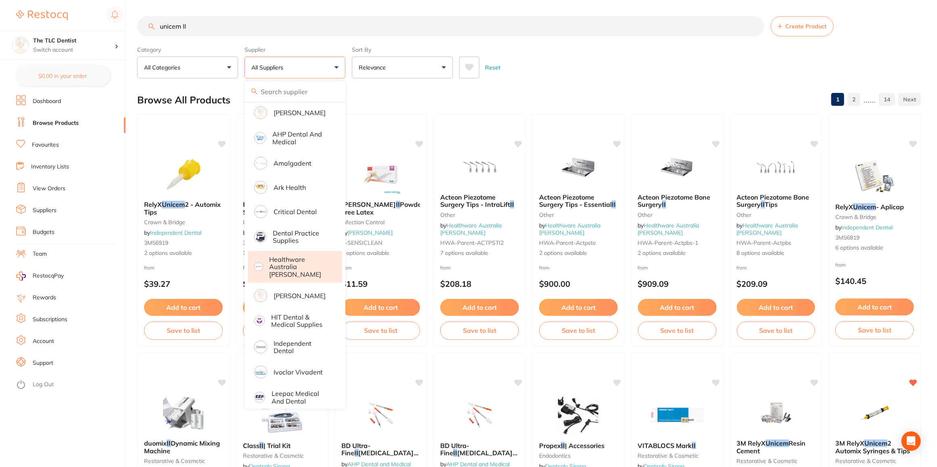
click at [302, 260] on p "Healthware Australia [PERSON_NAME]" at bounding box center [301, 267] width 62 height 22
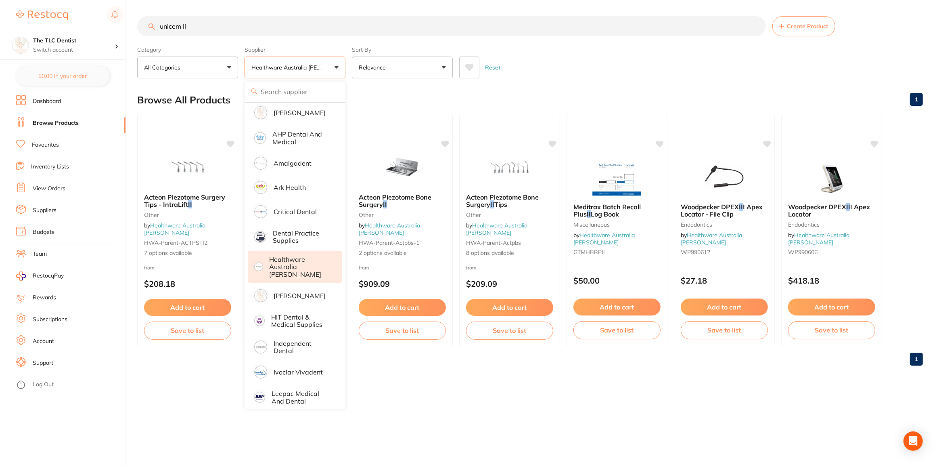
click at [289, 270] on li "Healthware Australia [PERSON_NAME]" at bounding box center [295, 267] width 94 height 32
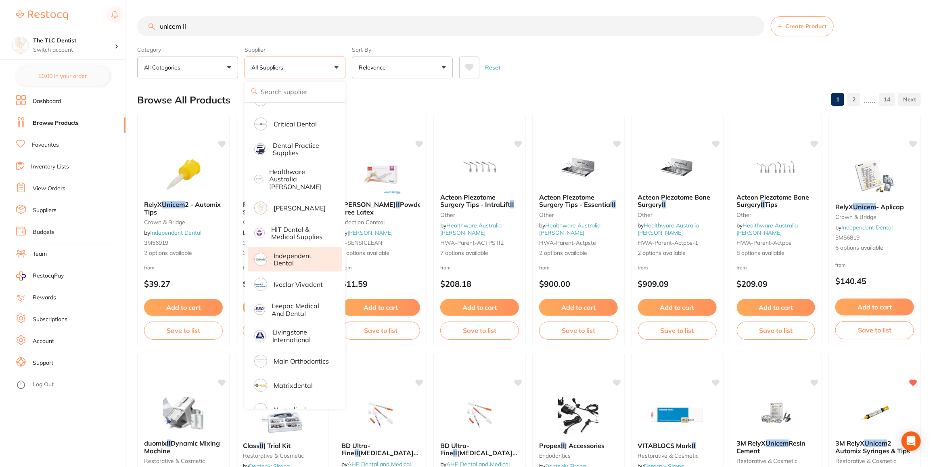
scroll to position [87, 0]
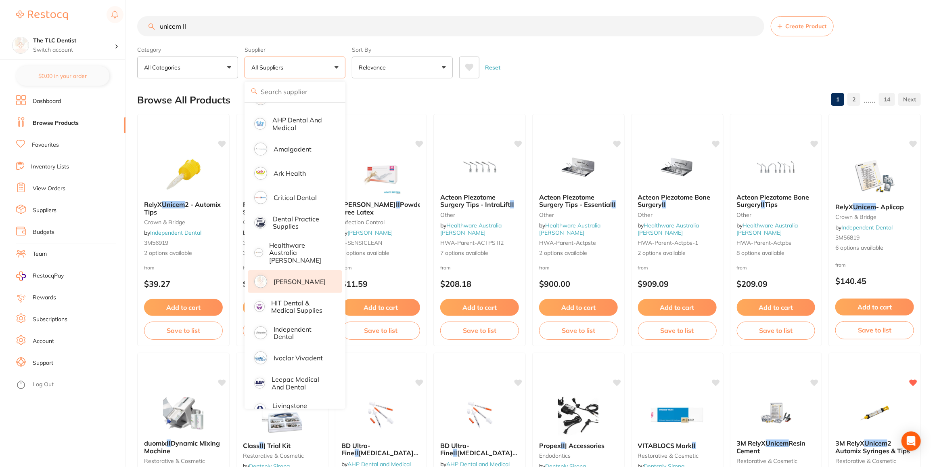
click at [293, 278] on p "[PERSON_NAME]" at bounding box center [300, 281] width 52 height 7
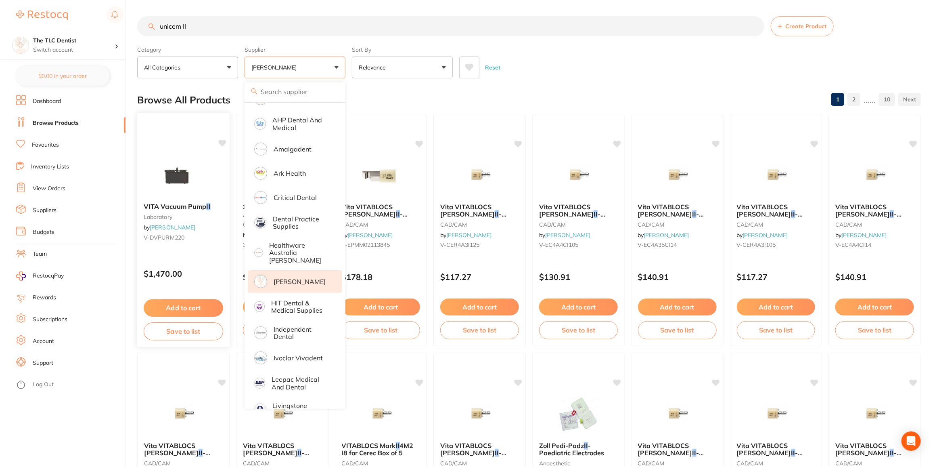
drag, startPoint x: 118, startPoint y: 392, endPoint x: 179, endPoint y: 344, distance: 77.9
click at [121, 389] on ul "Dashboard Browse Products Favourites Inventory Lists View Orders Suppliers Budg…" at bounding box center [70, 280] width 109 height 371
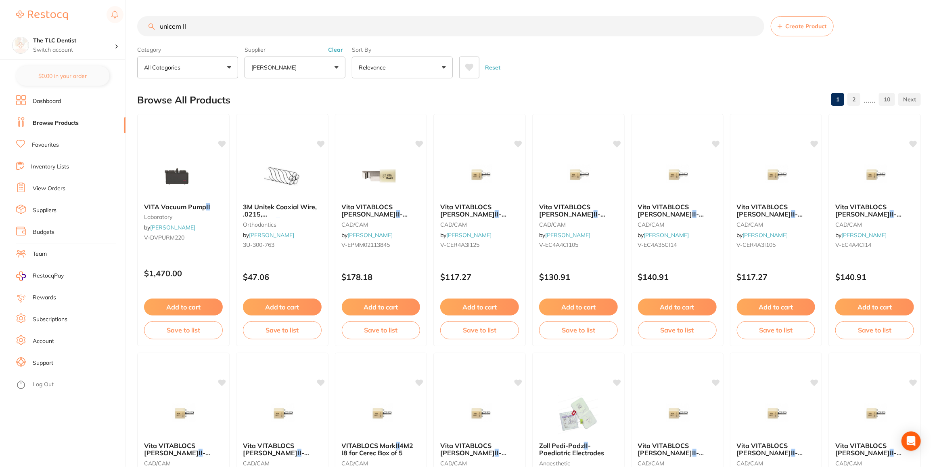
click at [207, 25] on input "unicem II" at bounding box center [450, 26] width 627 height 20
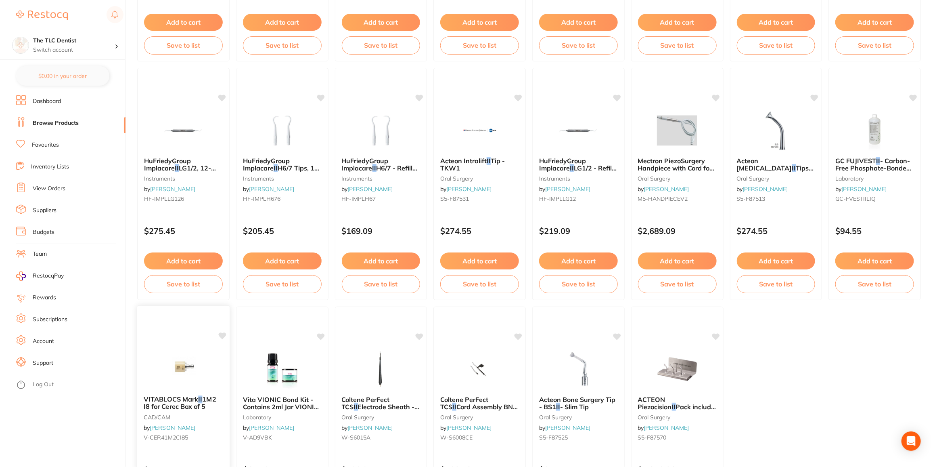
scroll to position [1352, 0]
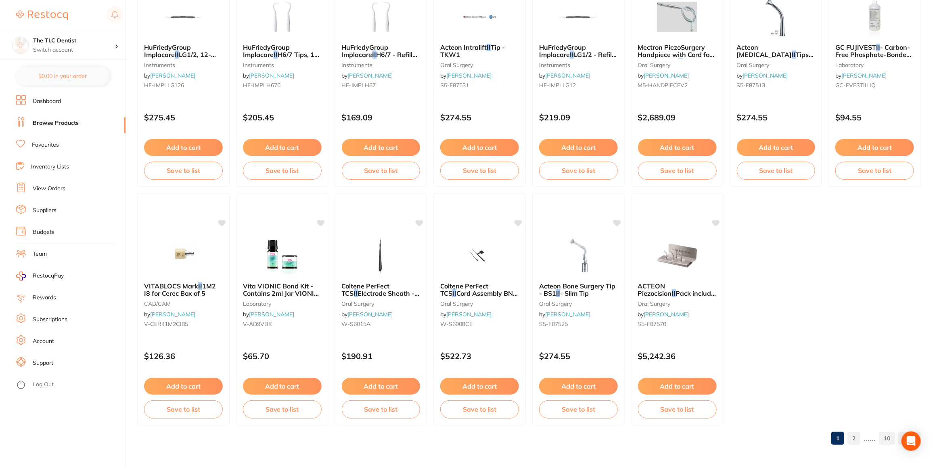
drag, startPoint x: 128, startPoint y: 407, endPoint x: 138, endPoint y: 346, distance: 61.5
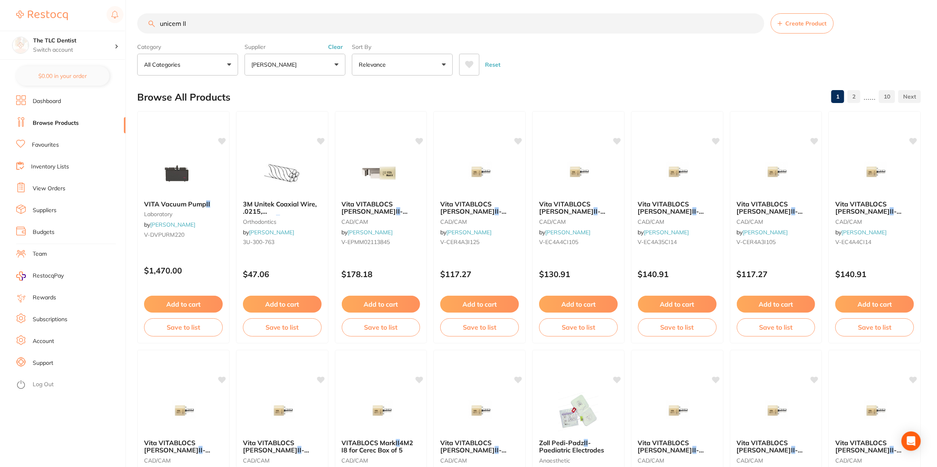
scroll to position [0, 0]
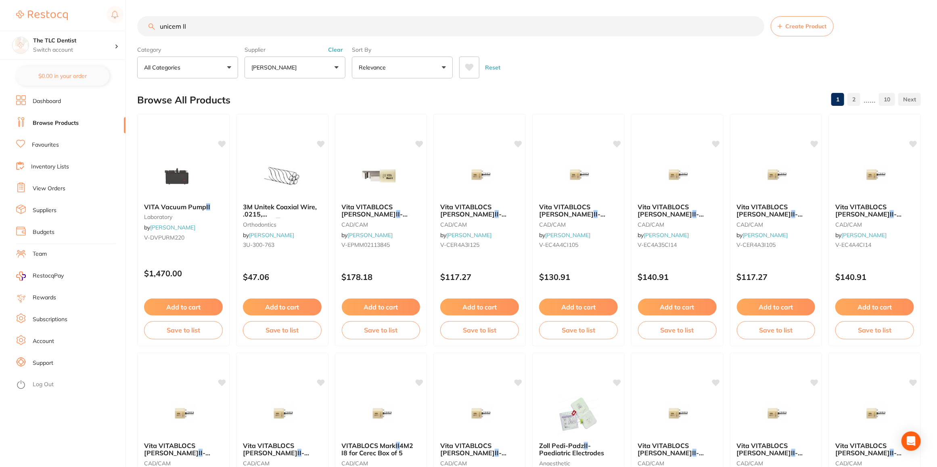
click at [196, 29] on input "unicem II" at bounding box center [450, 26] width 627 height 20
click at [321, 64] on button "[PERSON_NAME]" at bounding box center [295, 68] width 101 height 22
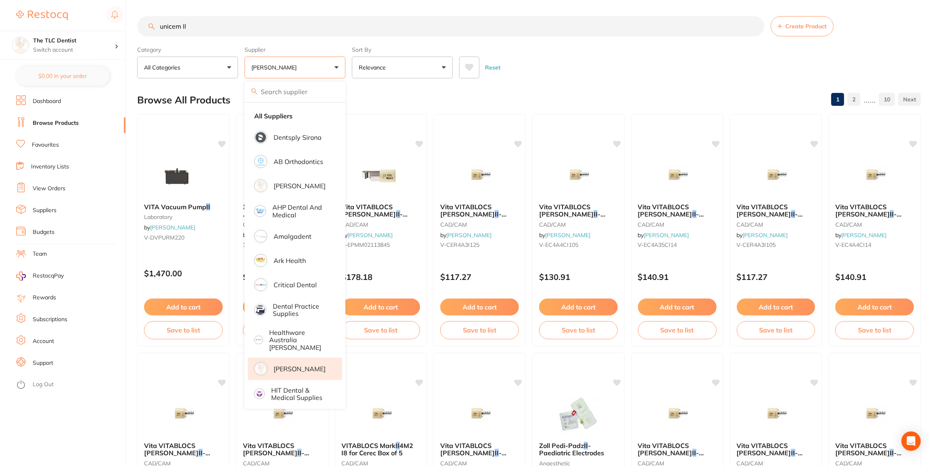
click at [97, 396] on ul "Dashboard Browse Products Favourites Inventory Lists View Orders Suppliers Budg…" at bounding box center [70, 280] width 109 height 371
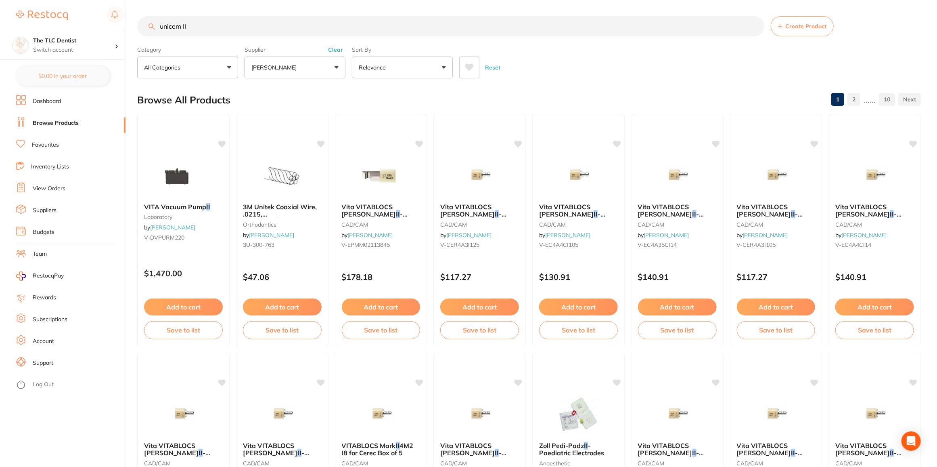
click at [207, 27] on input "unicem II" at bounding box center [450, 26] width 627 height 20
drag, startPoint x: 218, startPoint y: 23, endPoint x: 140, endPoint y: 27, distance: 78.8
click at [140, 27] on input "unicem II" at bounding box center [450, 26] width 627 height 20
click at [299, 54] on div "Supplier Henry Schein Halas All Suppliers Dentsply Sirona AB Orthodontics Adam …" at bounding box center [295, 61] width 101 height 36
click at [293, 60] on button "[PERSON_NAME]" at bounding box center [295, 68] width 101 height 22
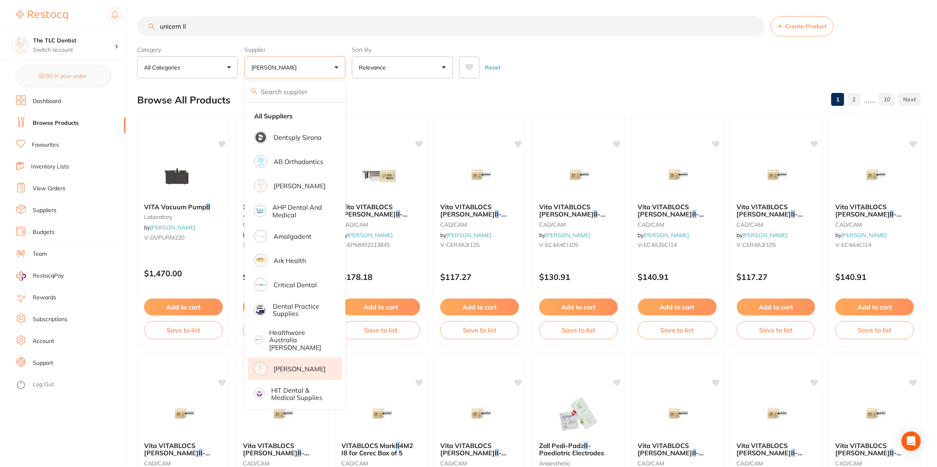
click at [295, 365] on p "[PERSON_NAME]" at bounding box center [300, 368] width 52 height 7
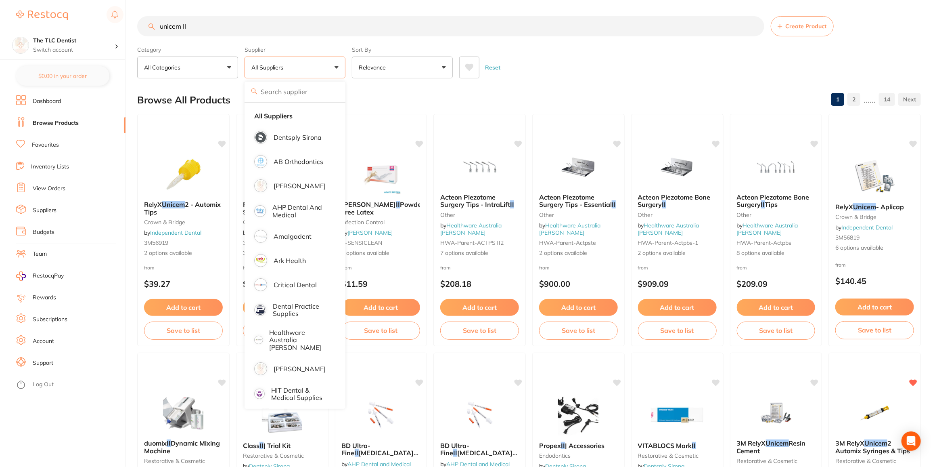
click at [420, 98] on div "Browse All Products 1 2 ...... 14" at bounding box center [529, 99] width 784 height 27
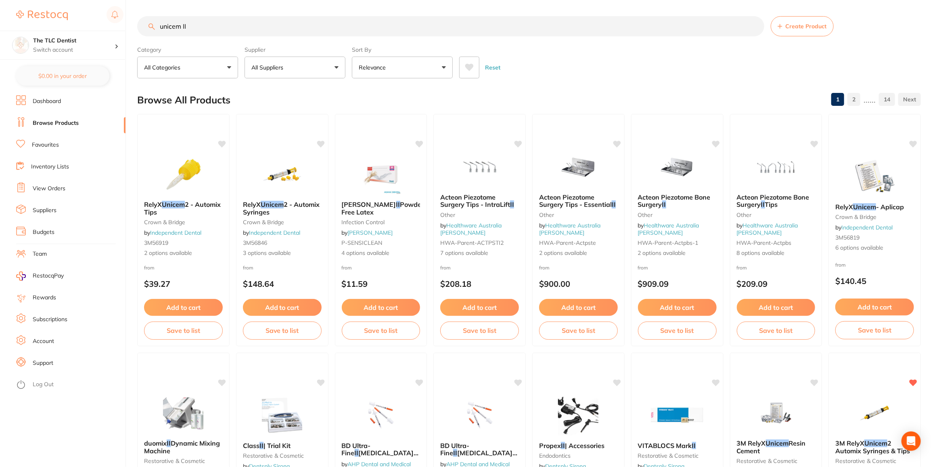
click at [52, 188] on link "View Orders" at bounding box center [49, 188] width 33 height 8
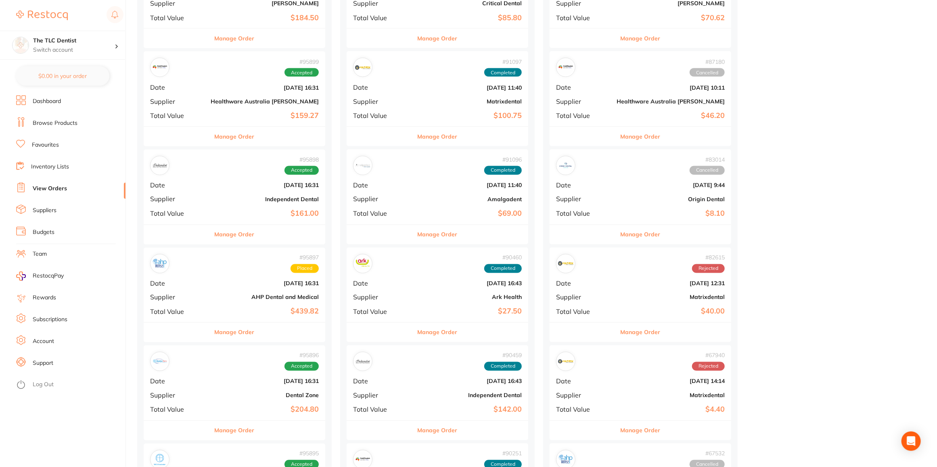
scroll to position [991, 0]
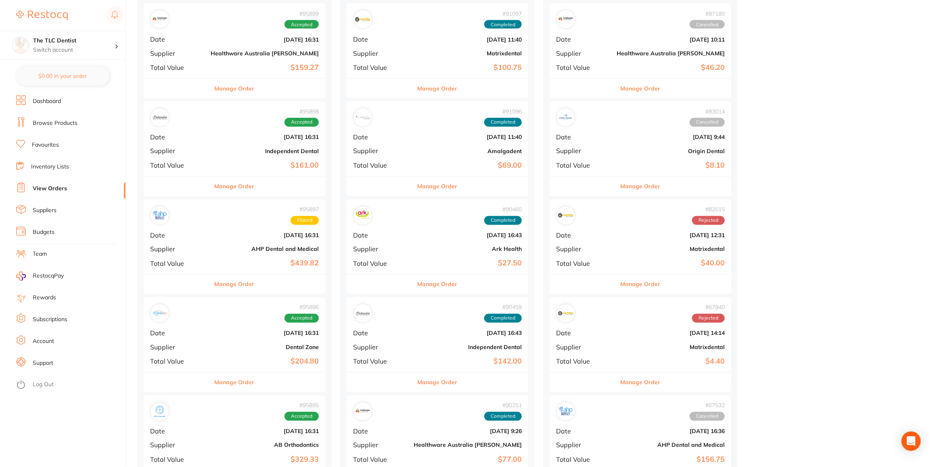
click at [211, 148] on b "Independent Dental" at bounding box center [265, 151] width 108 height 6
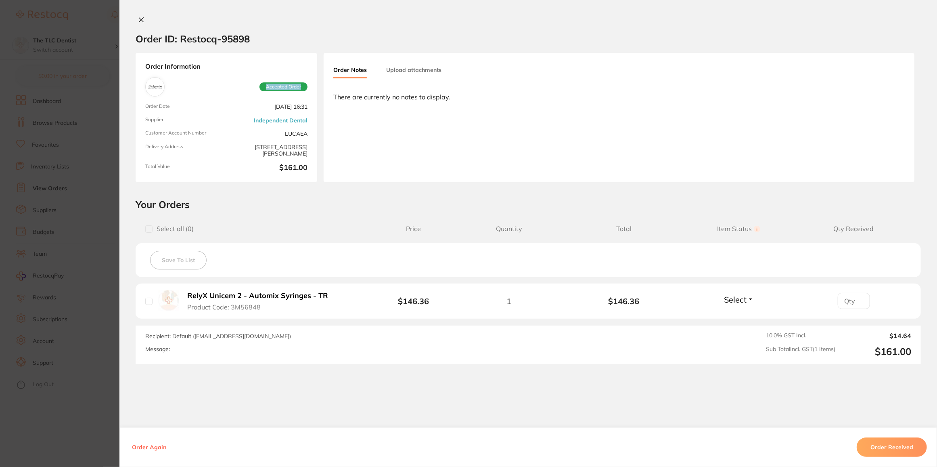
drag, startPoint x: 263, startPoint y: 82, endPoint x: 314, endPoint y: 89, distance: 51.4
click at [314, 89] on div "Order Information Accepted Order Order Date Oct 4 2025, 16:31 Supplier Independ…" at bounding box center [227, 117] width 182 height 129
click at [313, 89] on div "Order Information Accepted Order Order Date Oct 4 2025, 16:31 Supplier Independ…" at bounding box center [227, 117] width 182 height 129
drag, startPoint x: 144, startPoint y: 86, endPoint x: 161, endPoint y: 88, distance: 17.0
click at [161, 88] on div at bounding box center [154, 86] width 19 height 19
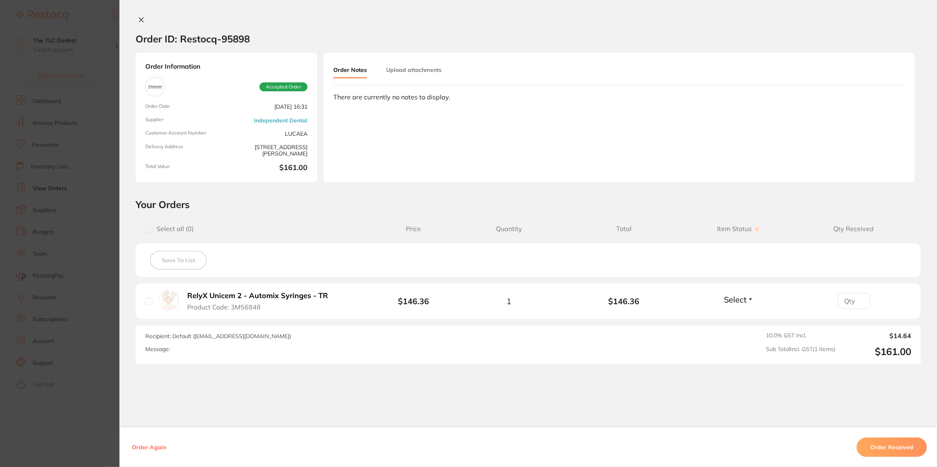
click at [173, 87] on div "Order Information Accepted Order Order Date Oct 4 2025, 16:31 Supplier Independ…" at bounding box center [227, 117] width 182 height 129
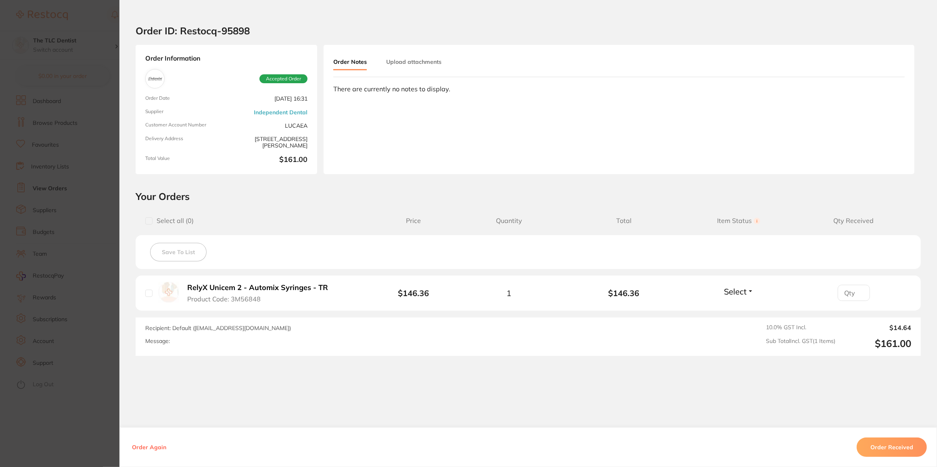
scroll to position [17, 0]
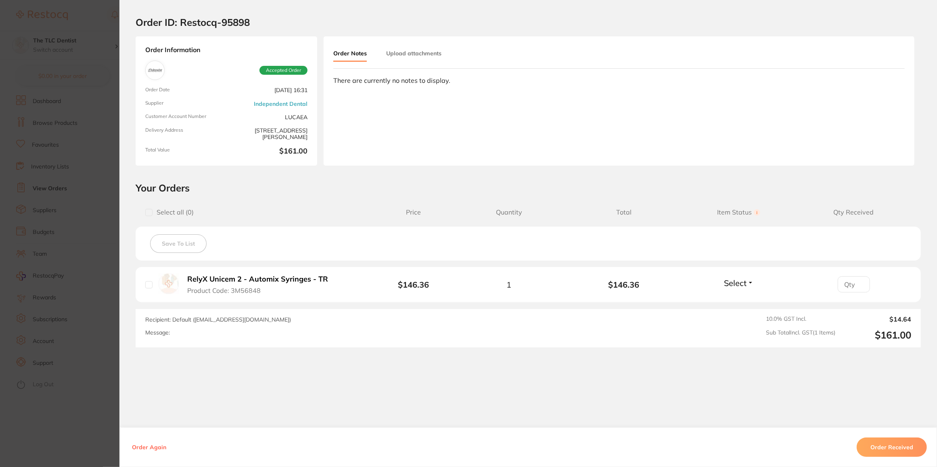
click at [86, 405] on section "Order ID: Restocq- 95898 Order Information Accepted Order Order Date Oct 4 2025…" at bounding box center [468, 233] width 937 height 467
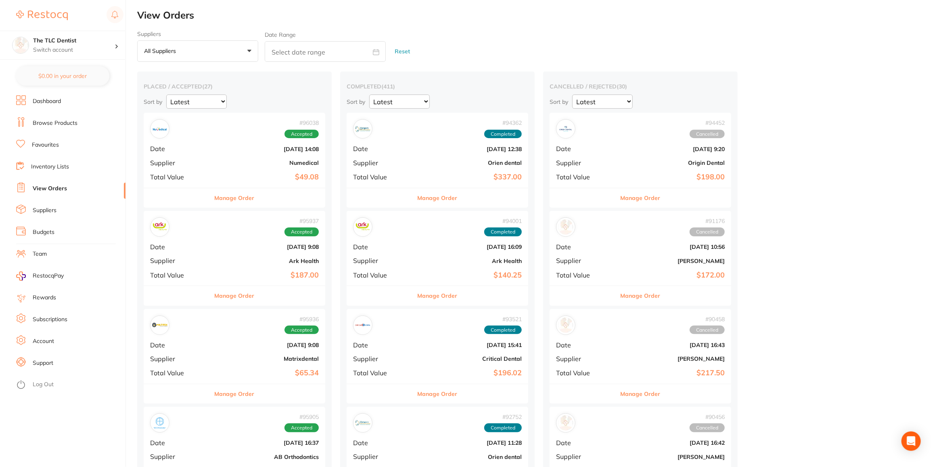
click at [58, 124] on link "Browse Products" at bounding box center [55, 123] width 45 height 8
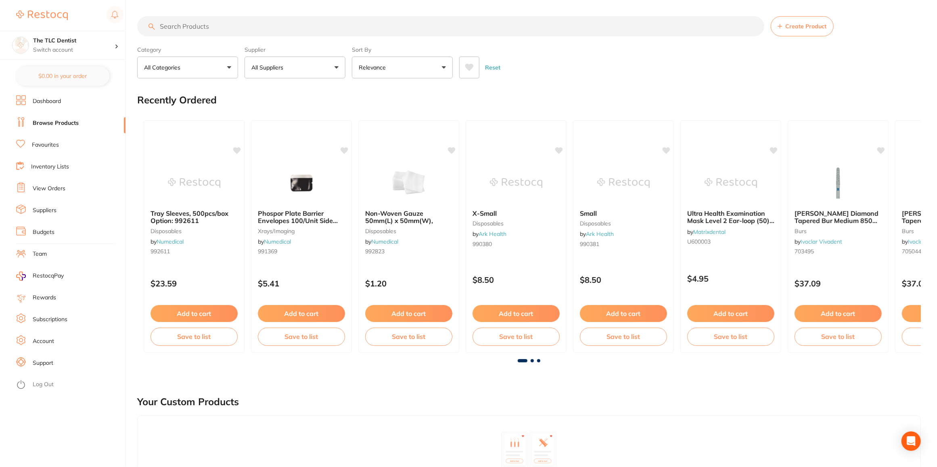
click at [197, 26] on input "search" at bounding box center [450, 26] width 627 height 20
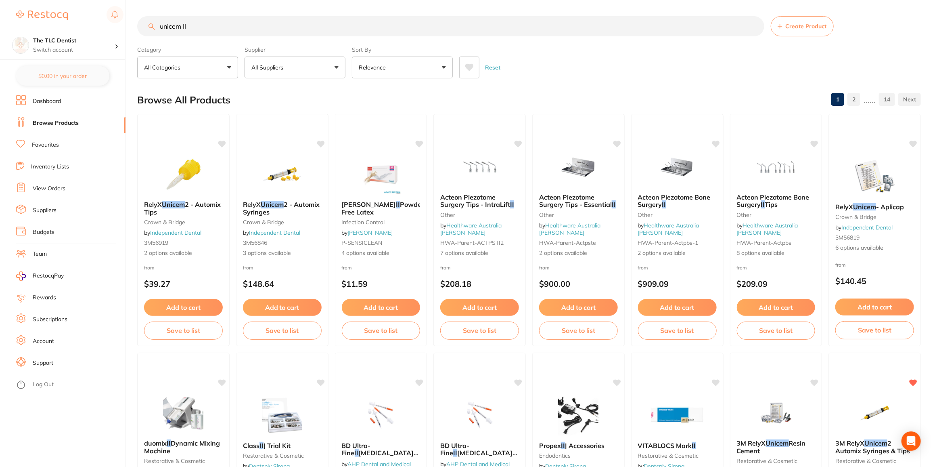
click at [197, 26] on input "unicem II" at bounding box center [450, 26] width 627 height 20
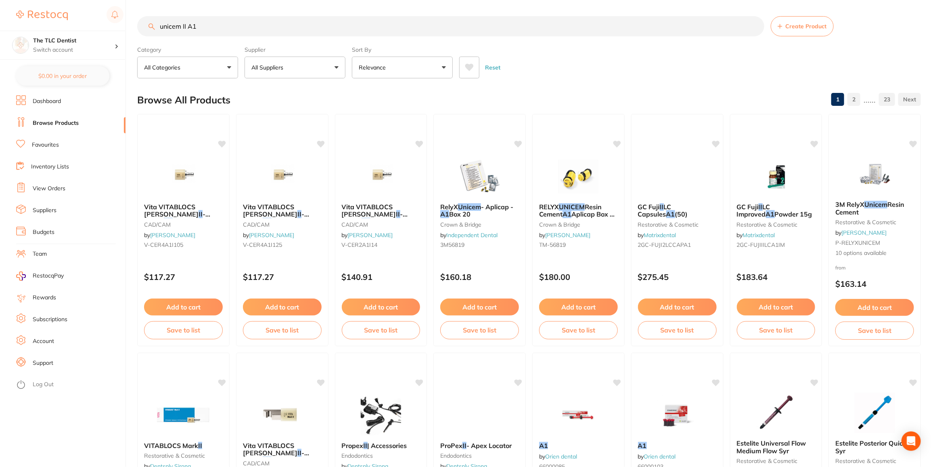
drag, startPoint x: 202, startPoint y: 26, endPoint x: 194, endPoint y: 24, distance: 8.2
click at [193, 25] on input "unicem II A1" at bounding box center [450, 26] width 627 height 20
type input "unicem II A2"
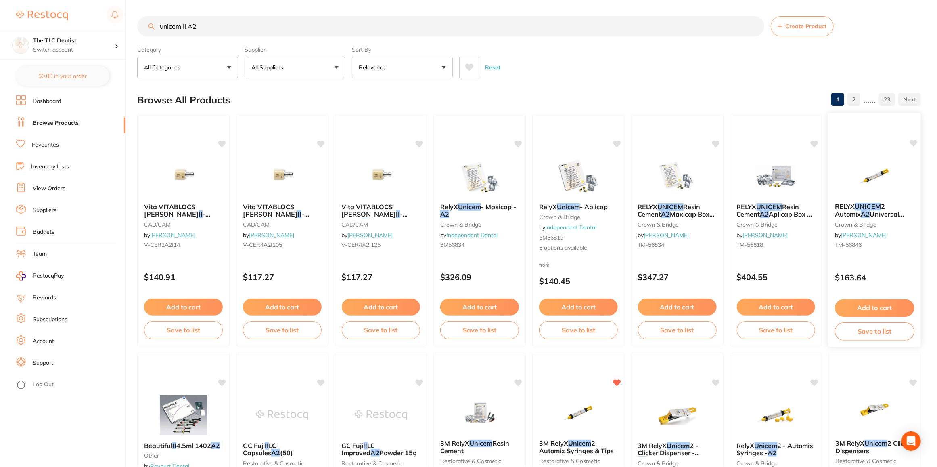
click at [869, 207] on em "UNICEM" at bounding box center [868, 206] width 26 height 8
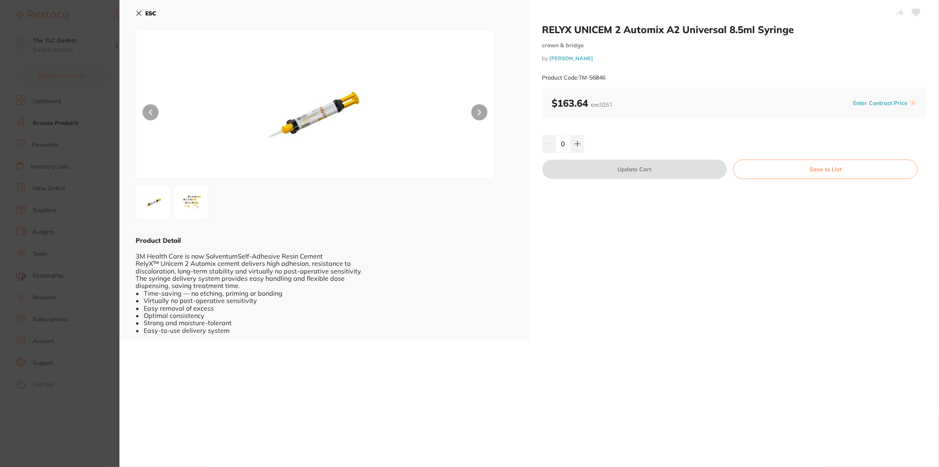
click at [50, 428] on section "RELYX UNICEM 2 Automix A2 Universal 8.5ml Syringe crown & bridge by [PERSON_NAM…" at bounding box center [469, 233] width 939 height 467
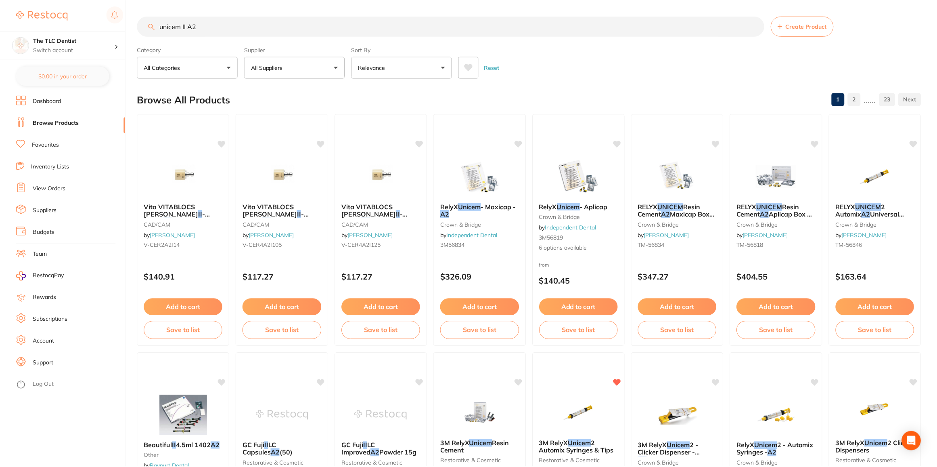
scroll to position [4, 0]
